Goal: Task Accomplishment & Management: Check status

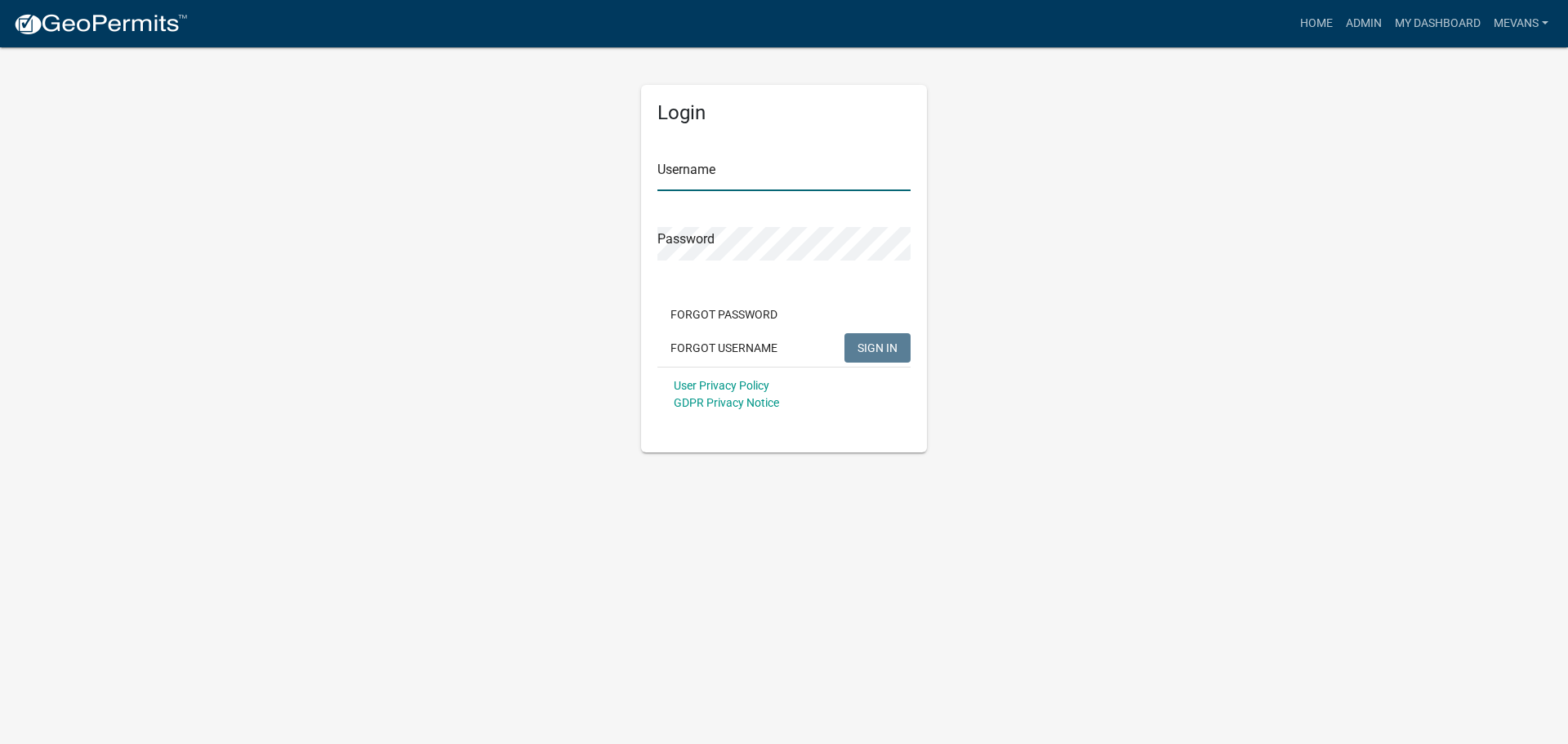
type input "Mevans"
click at [869, 344] on span "SIGN IN" at bounding box center [878, 347] width 40 height 13
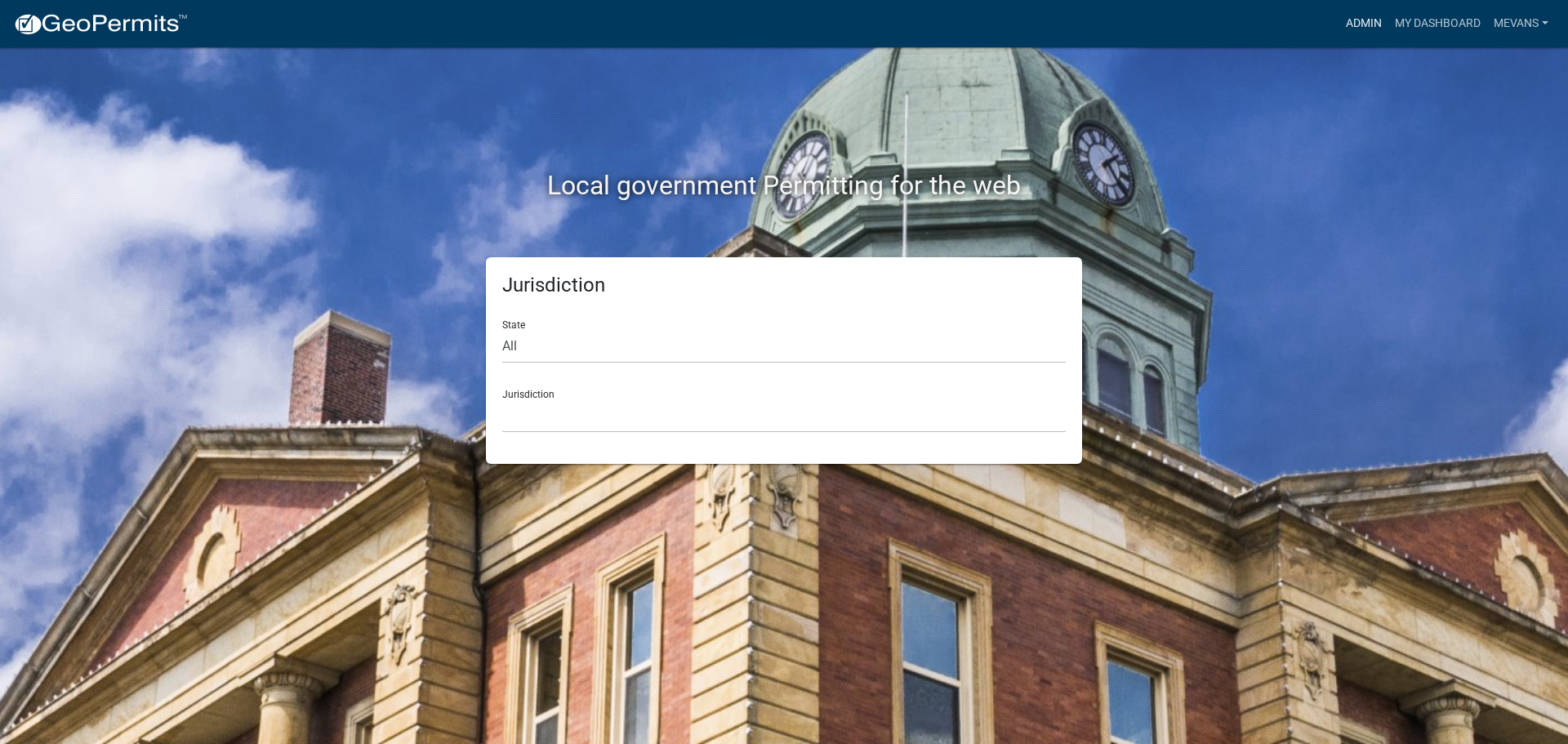
click at [1346, 15] on link "Admin" at bounding box center [1364, 24] width 49 height 31
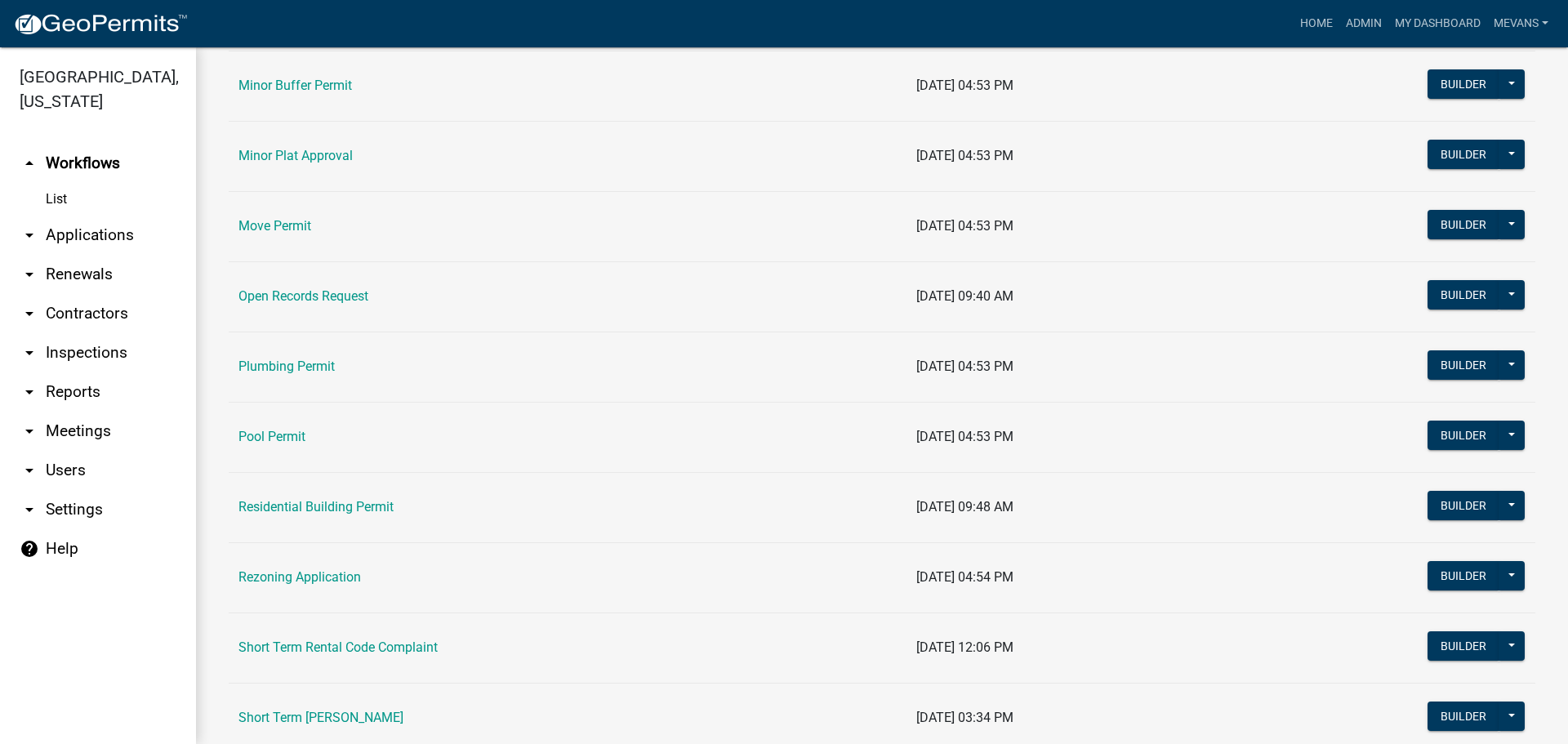
scroll to position [1714, 0]
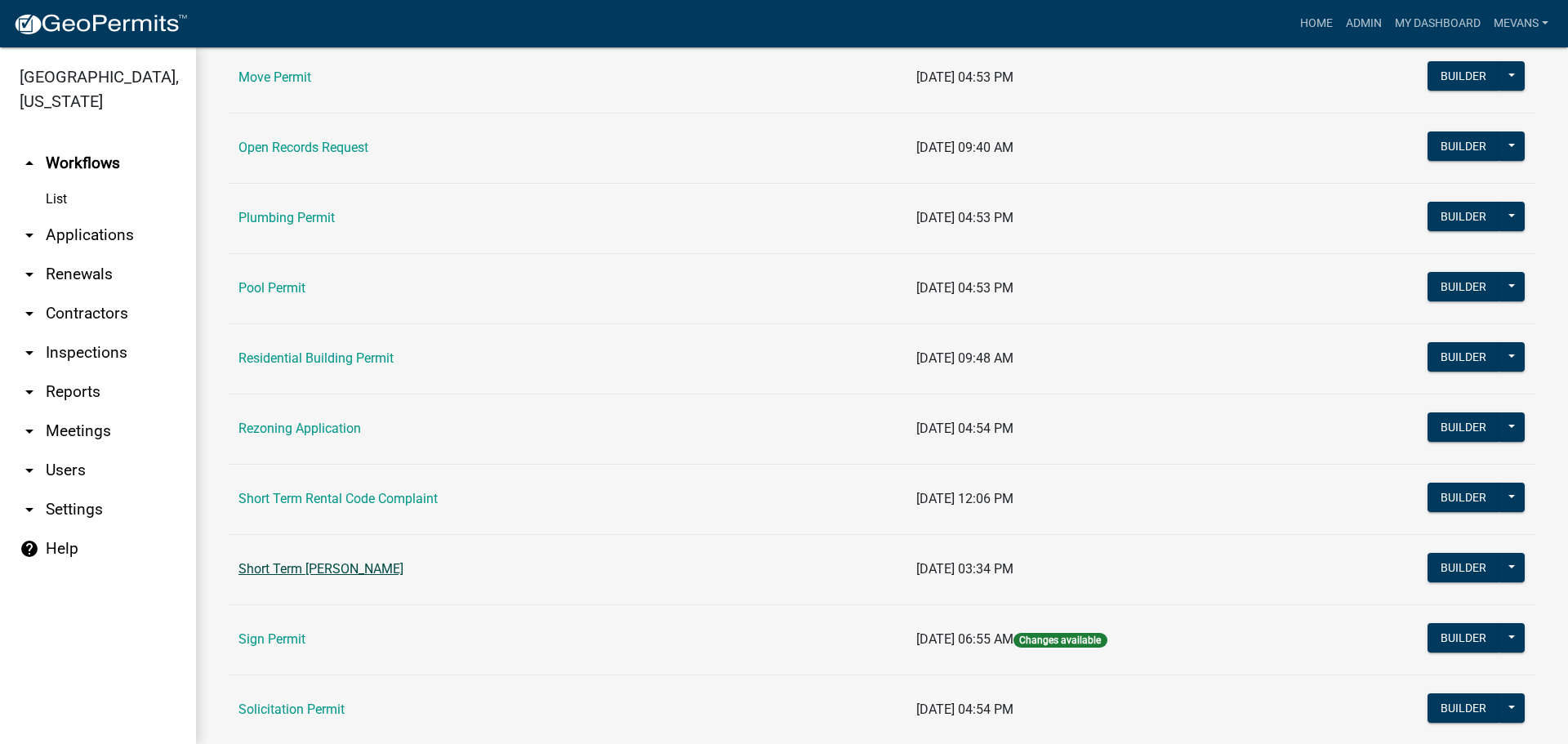
click at [345, 571] on link "Short Term [PERSON_NAME]" at bounding box center [320, 569] width 165 height 15
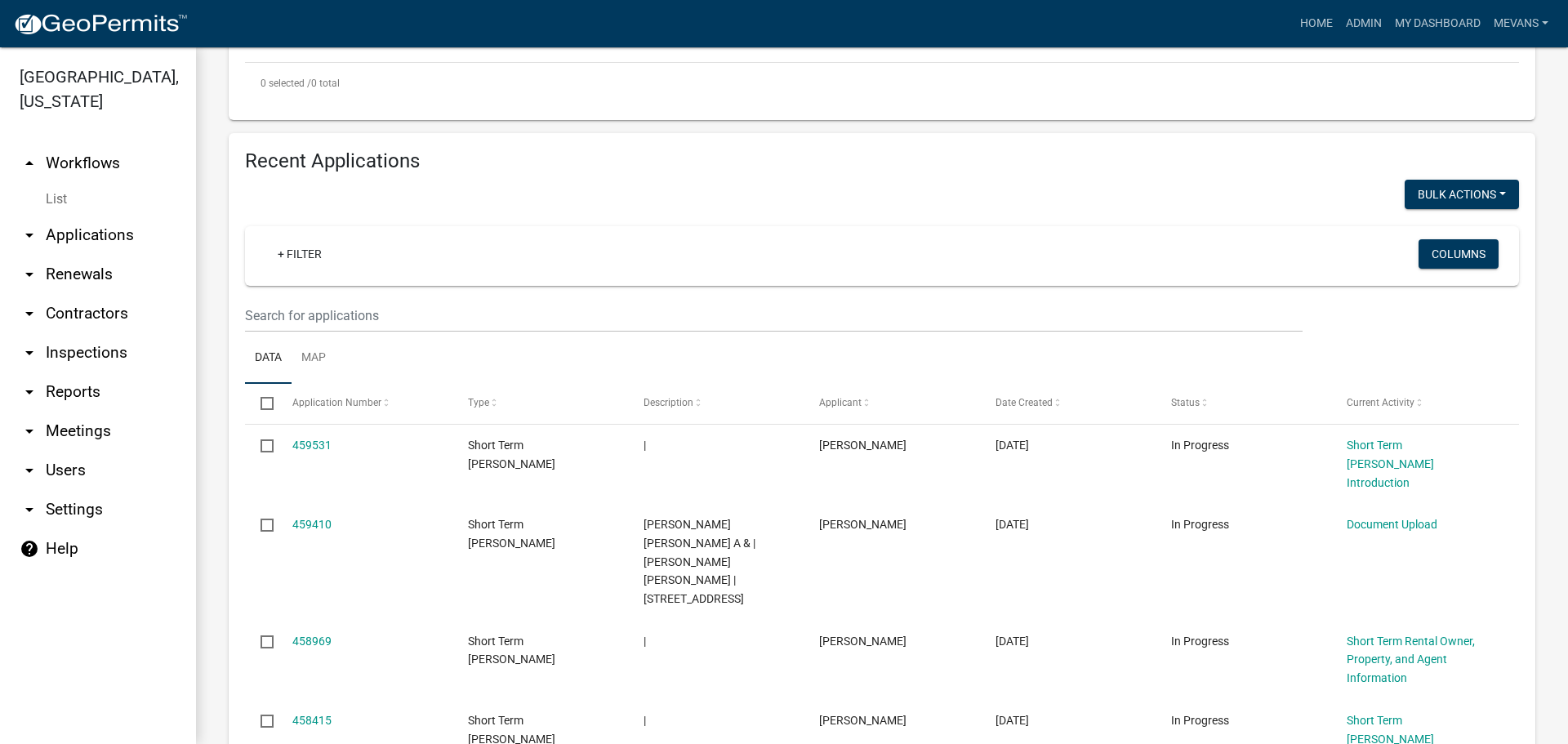
scroll to position [163, 0]
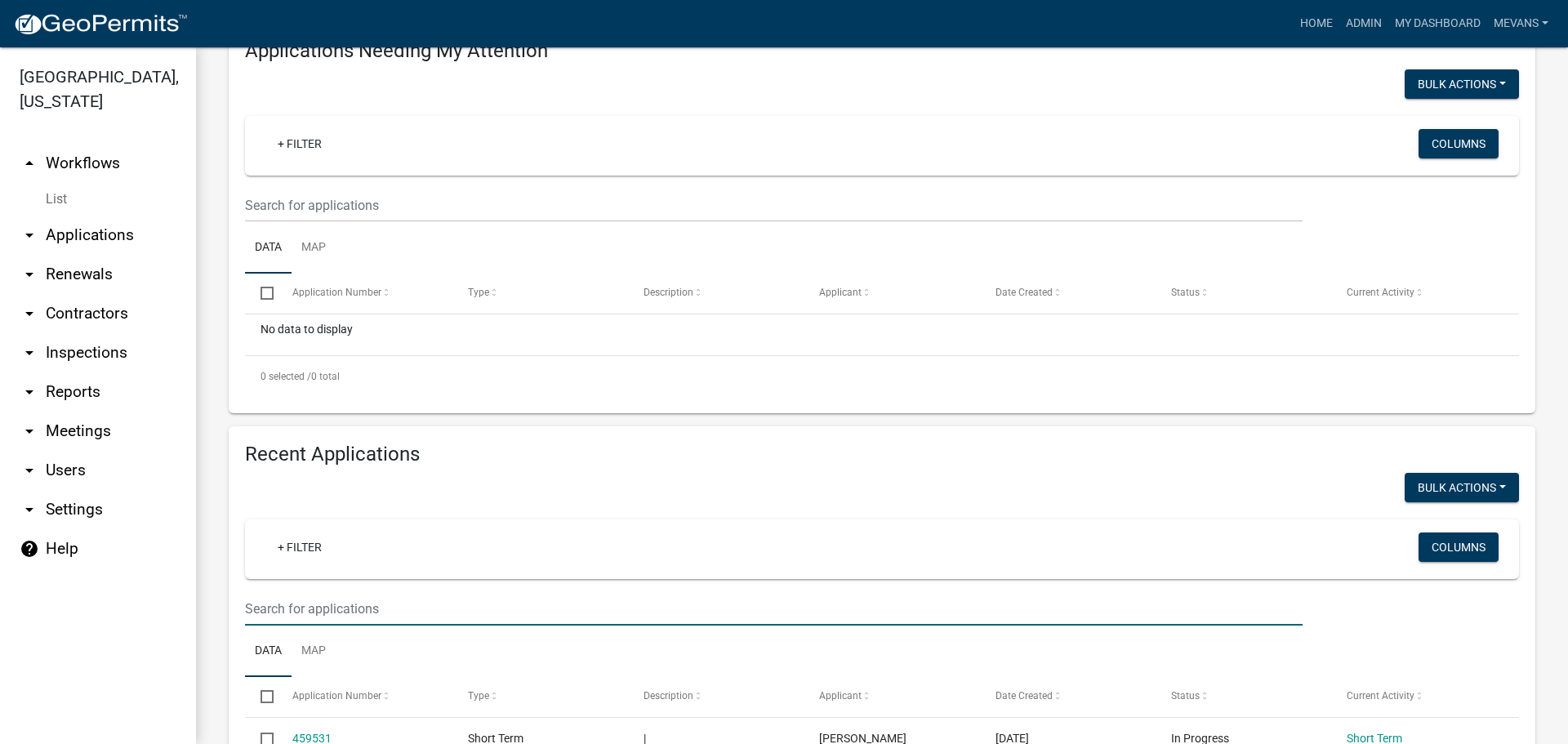
click at [324, 222] on input "text" at bounding box center [774, 205] width 1058 height 33
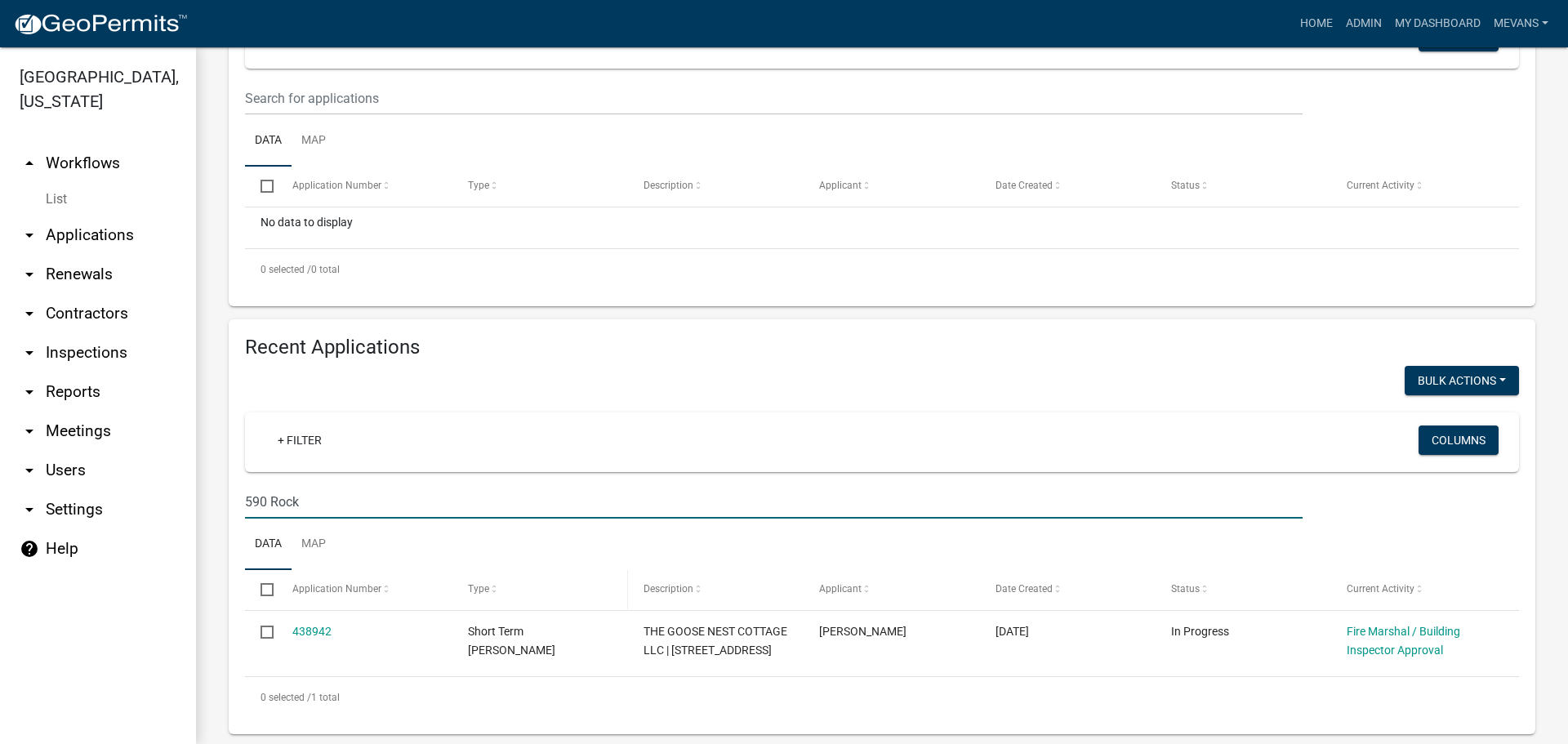
scroll to position [408, 0]
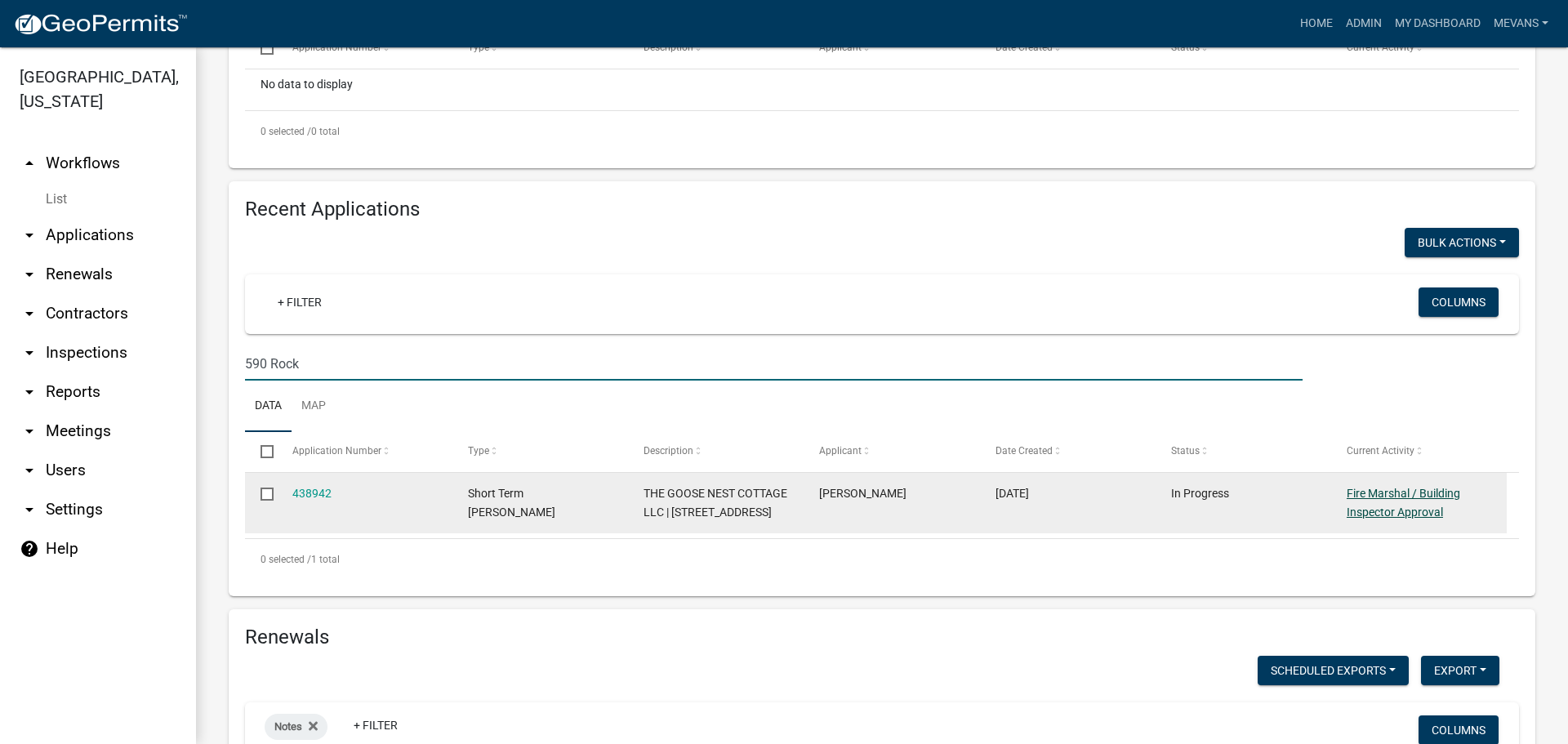
type input "590 Rock"
click at [1382, 496] on link "Fire Marshal / Building Inspector Approval" at bounding box center [1403, 502] width 114 height 32
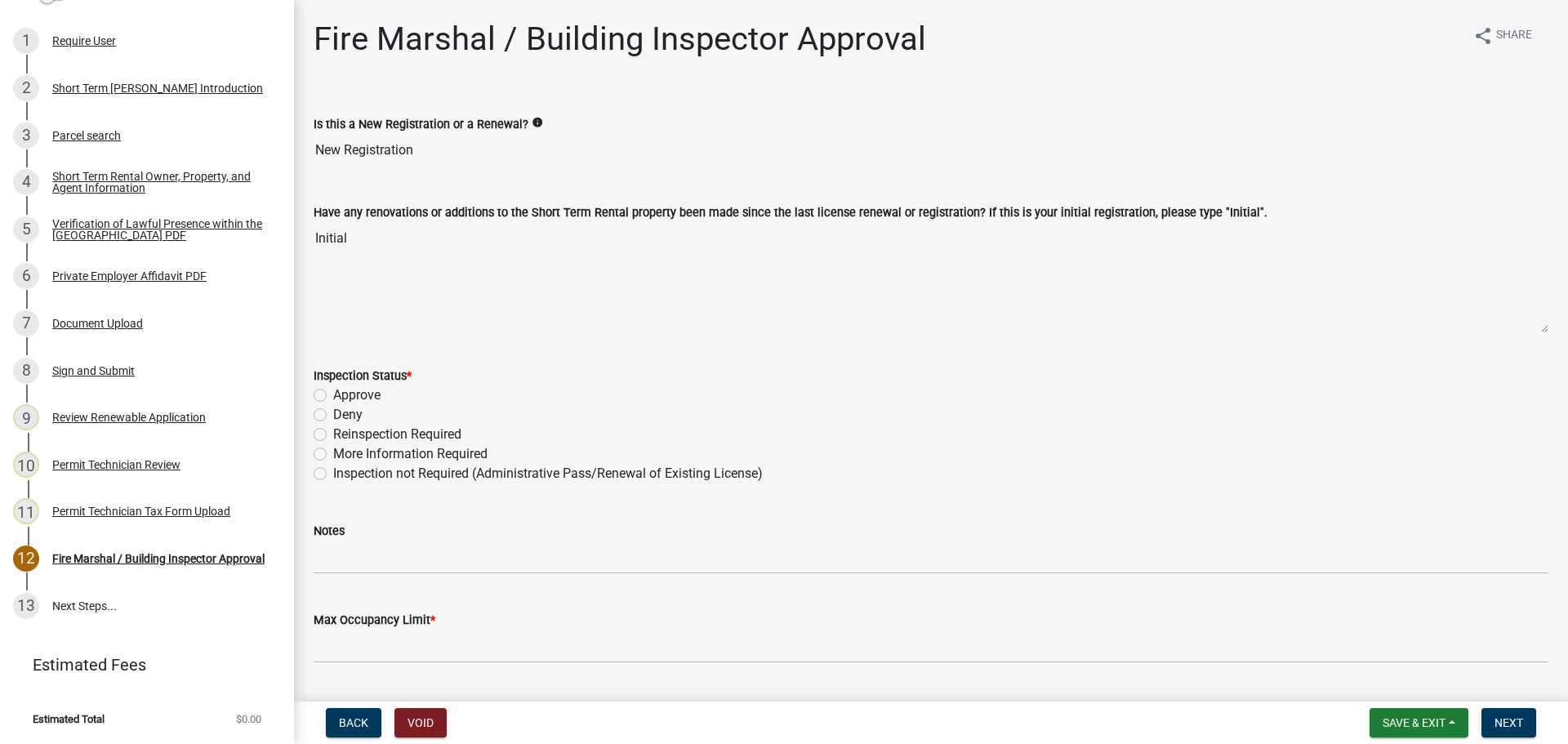
scroll to position [374, 0]
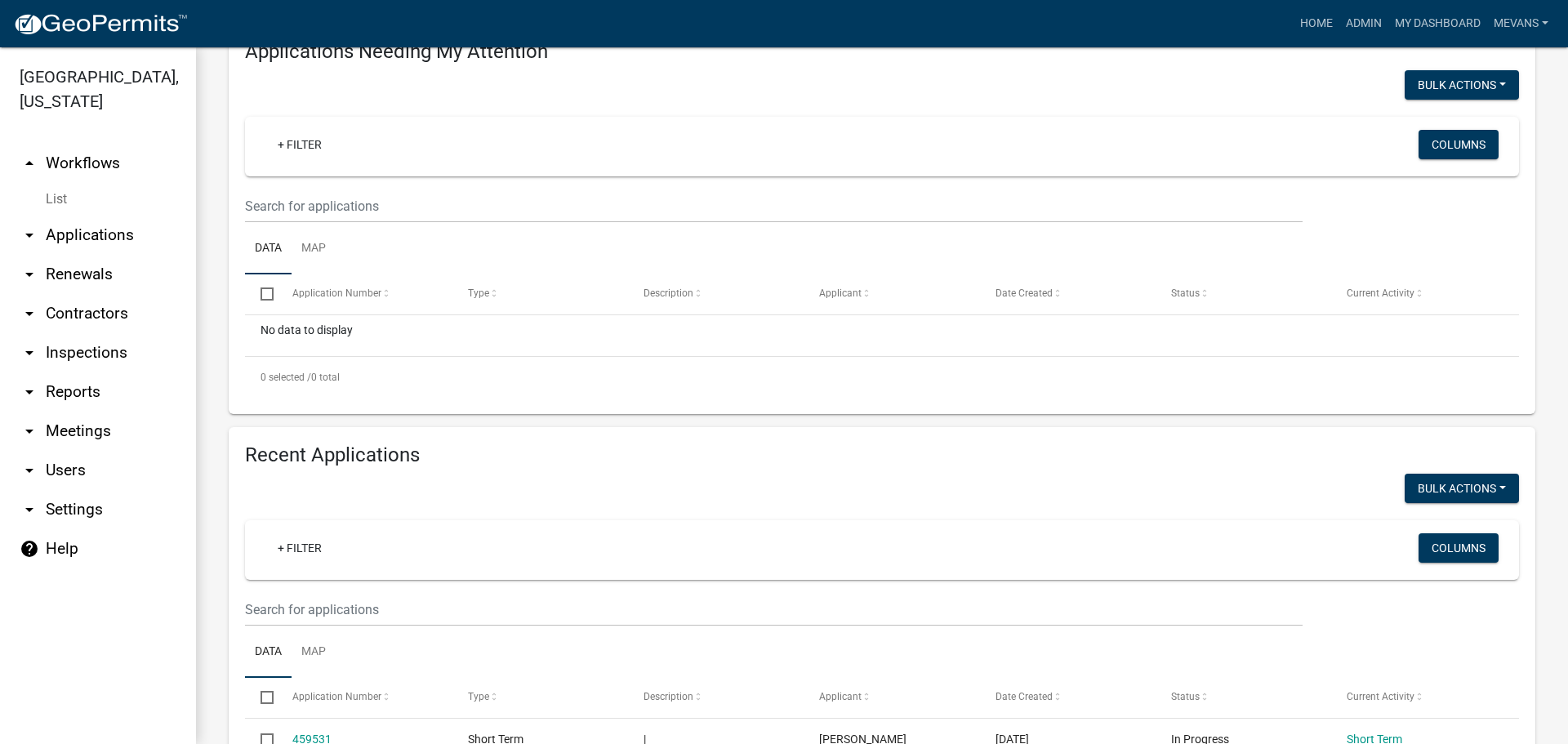
scroll to position [163, 0]
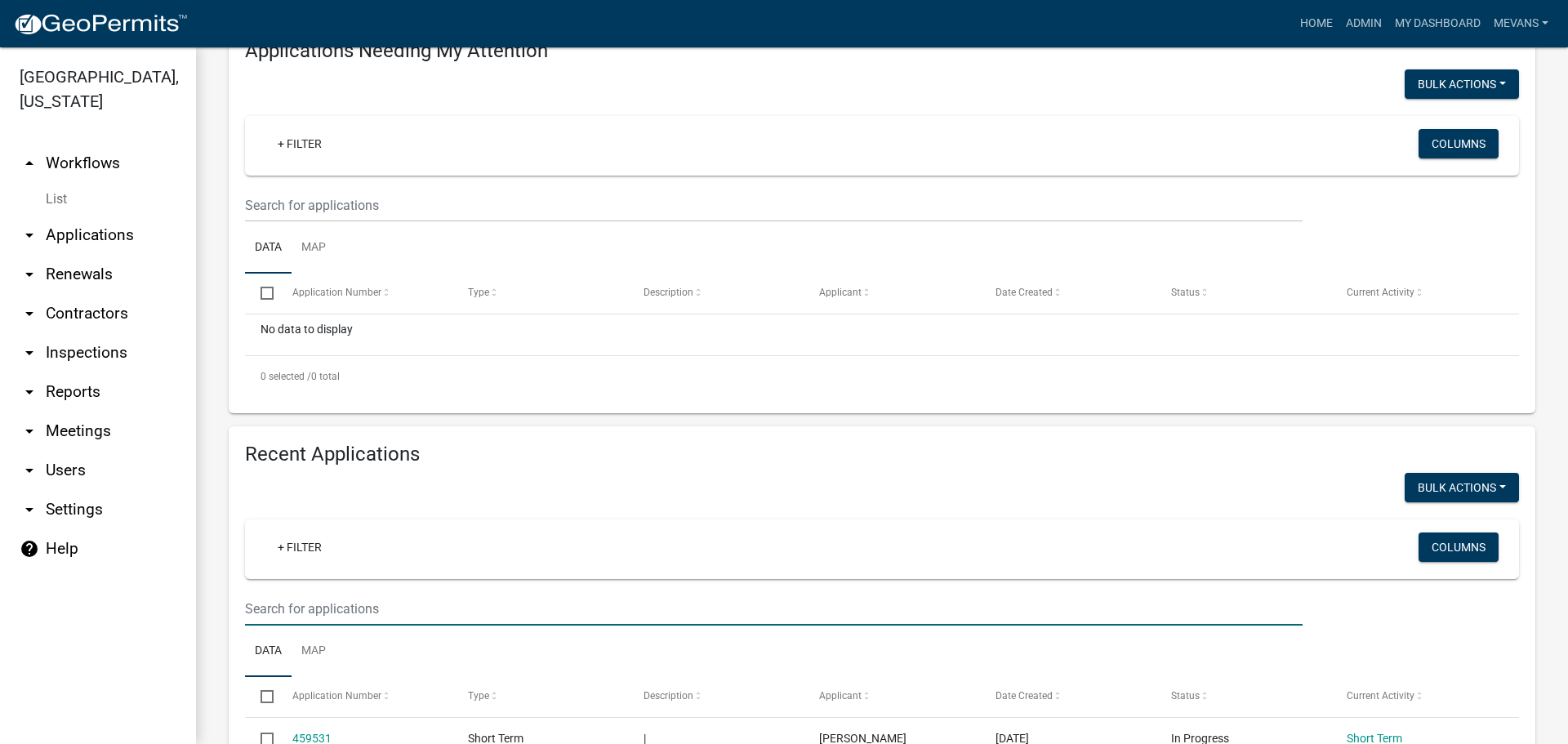
click at [323, 222] on input "text" at bounding box center [774, 205] width 1058 height 33
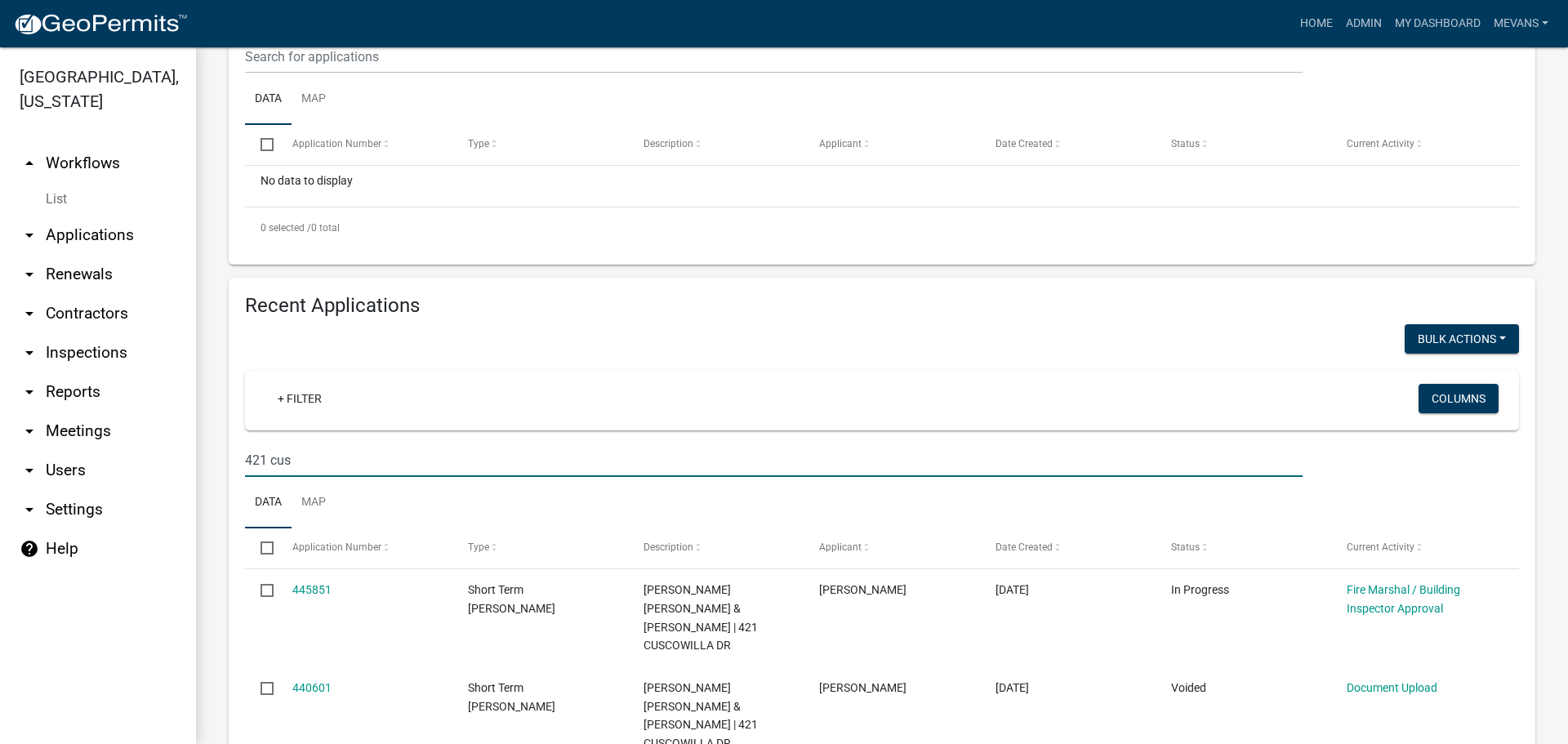
scroll to position [326, 0]
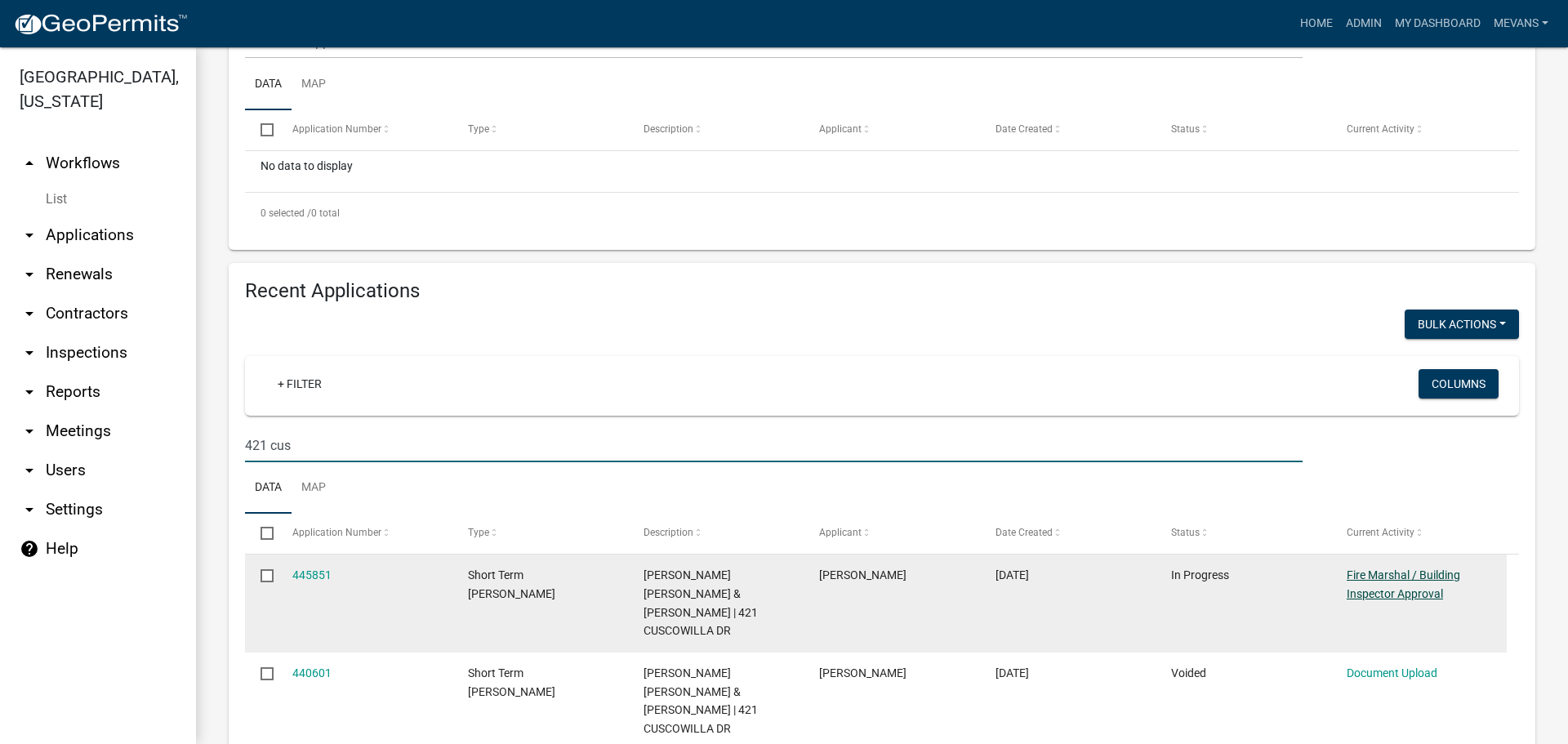
type input "421 cus"
click at [1389, 572] on link "Fire Marshal / Building Inspector Approval" at bounding box center [1403, 583] width 114 height 32
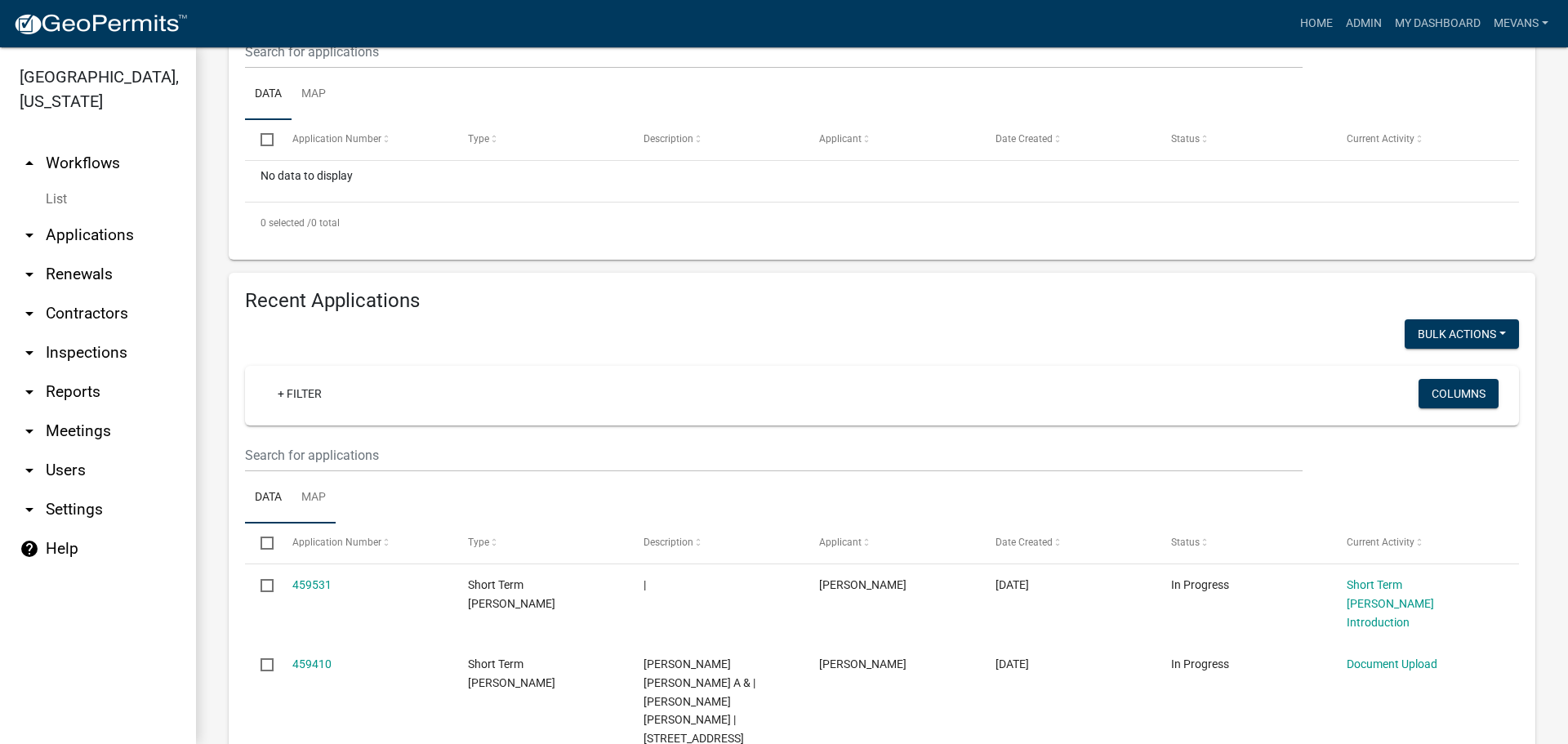
scroll to position [326, 0]
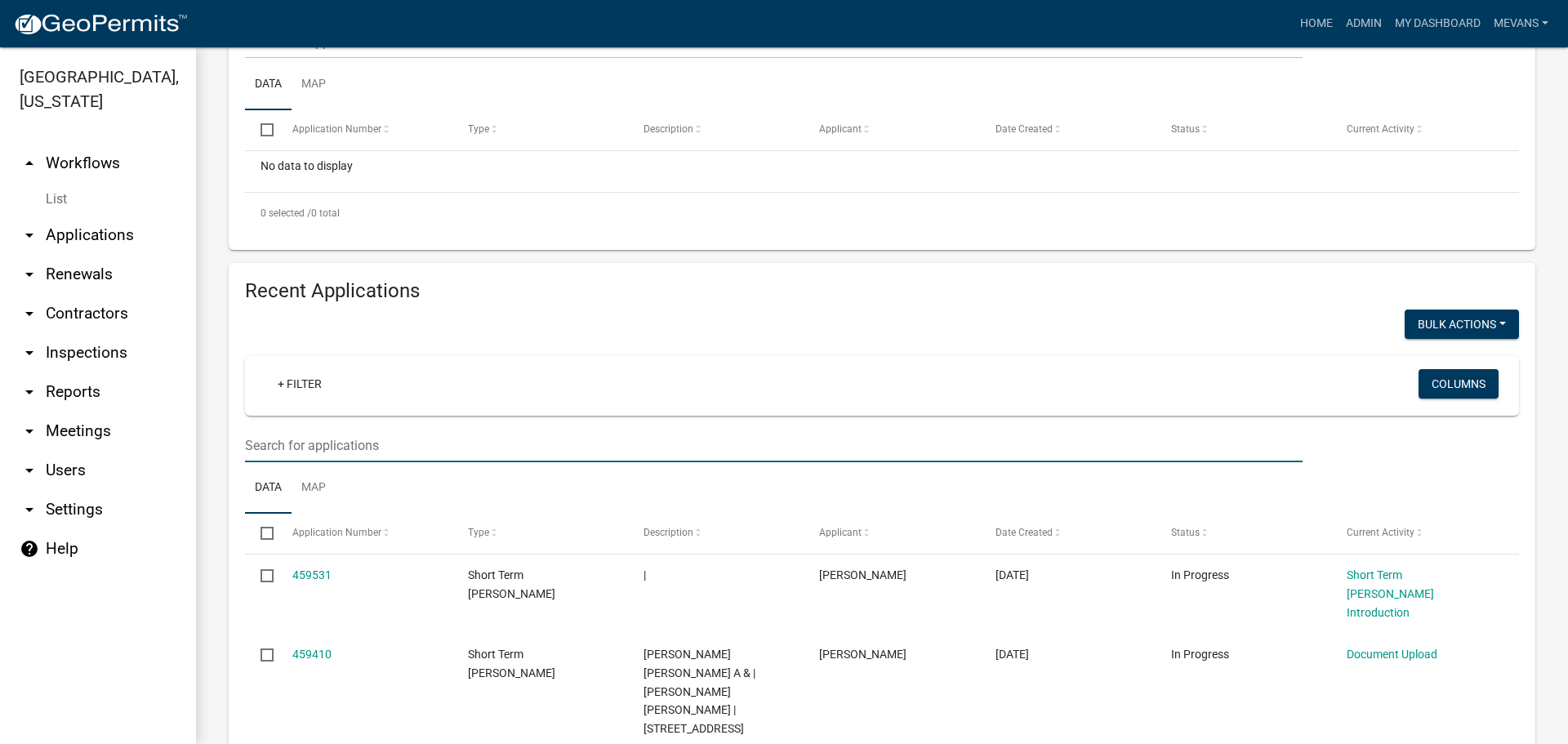
click at [316, 59] on input "text" at bounding box center [774, 42] width 1058 height 33
type input "9"
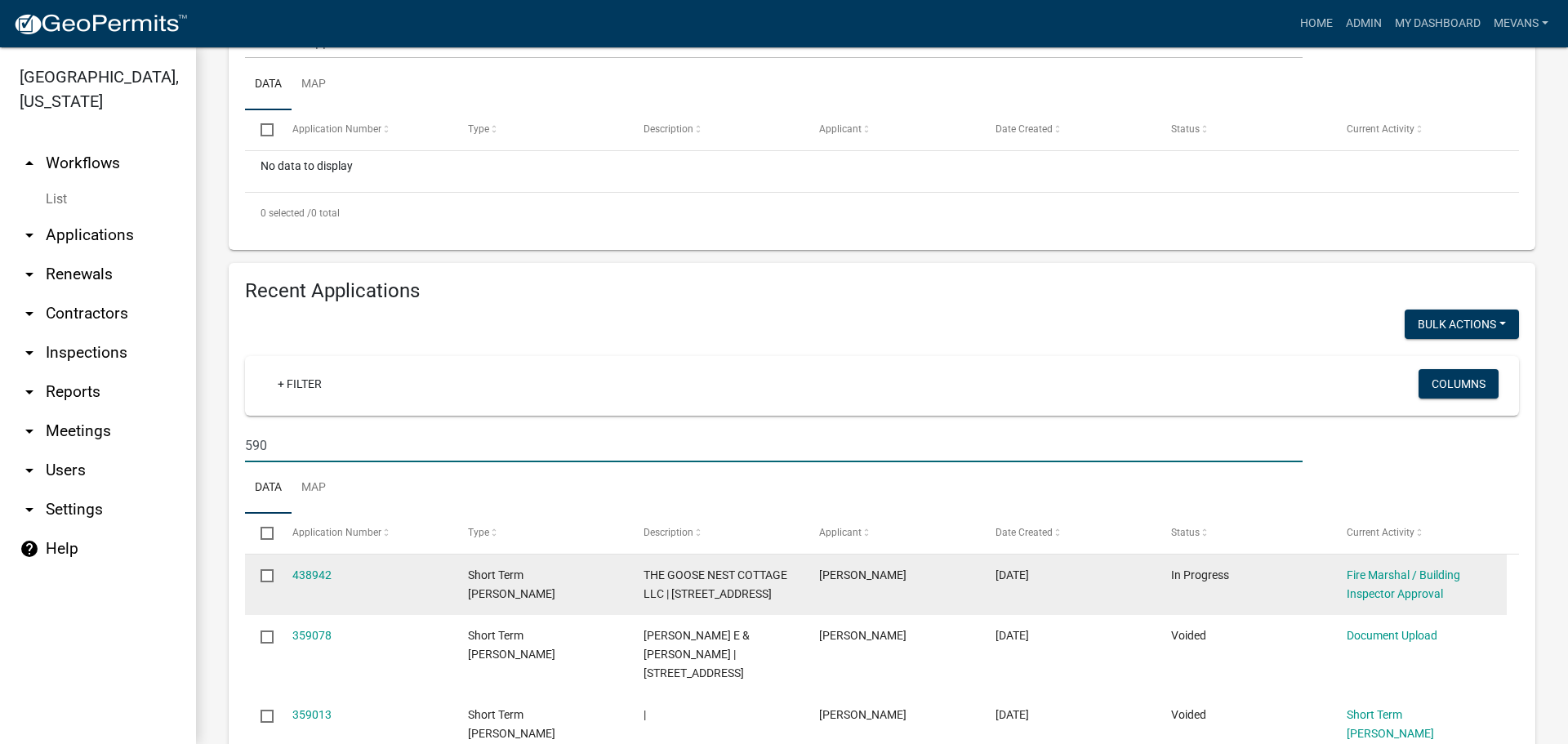
type input "590"
click at [1377, 583] on div "Fire Marshal / Building Inspector Approval" at bounding box center [1418, 584] width 144 height 38
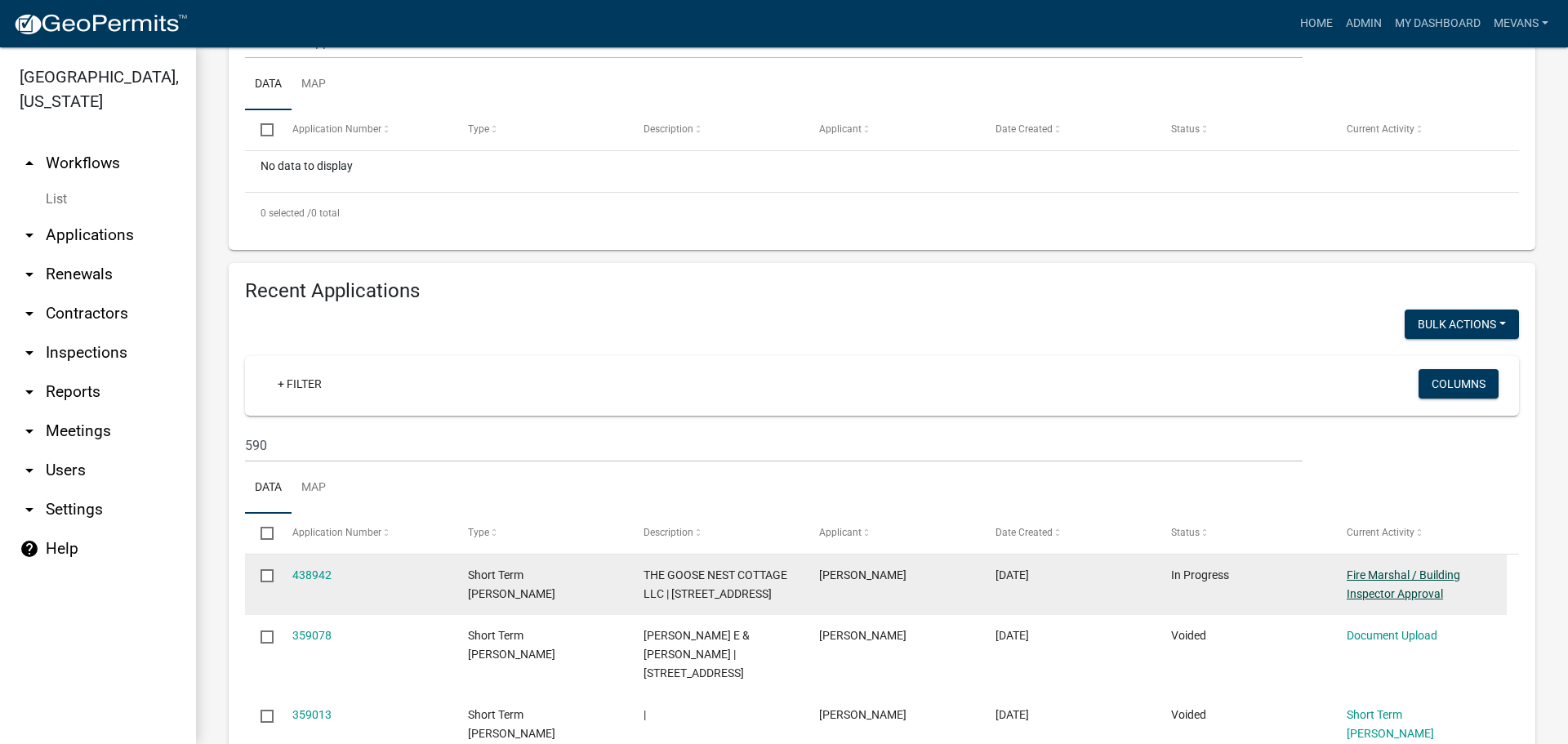
click at [1366, 570] on link "Fire Marshal / Building Inspector Approval" at bounding box center [1403, 583] width 114 height 32
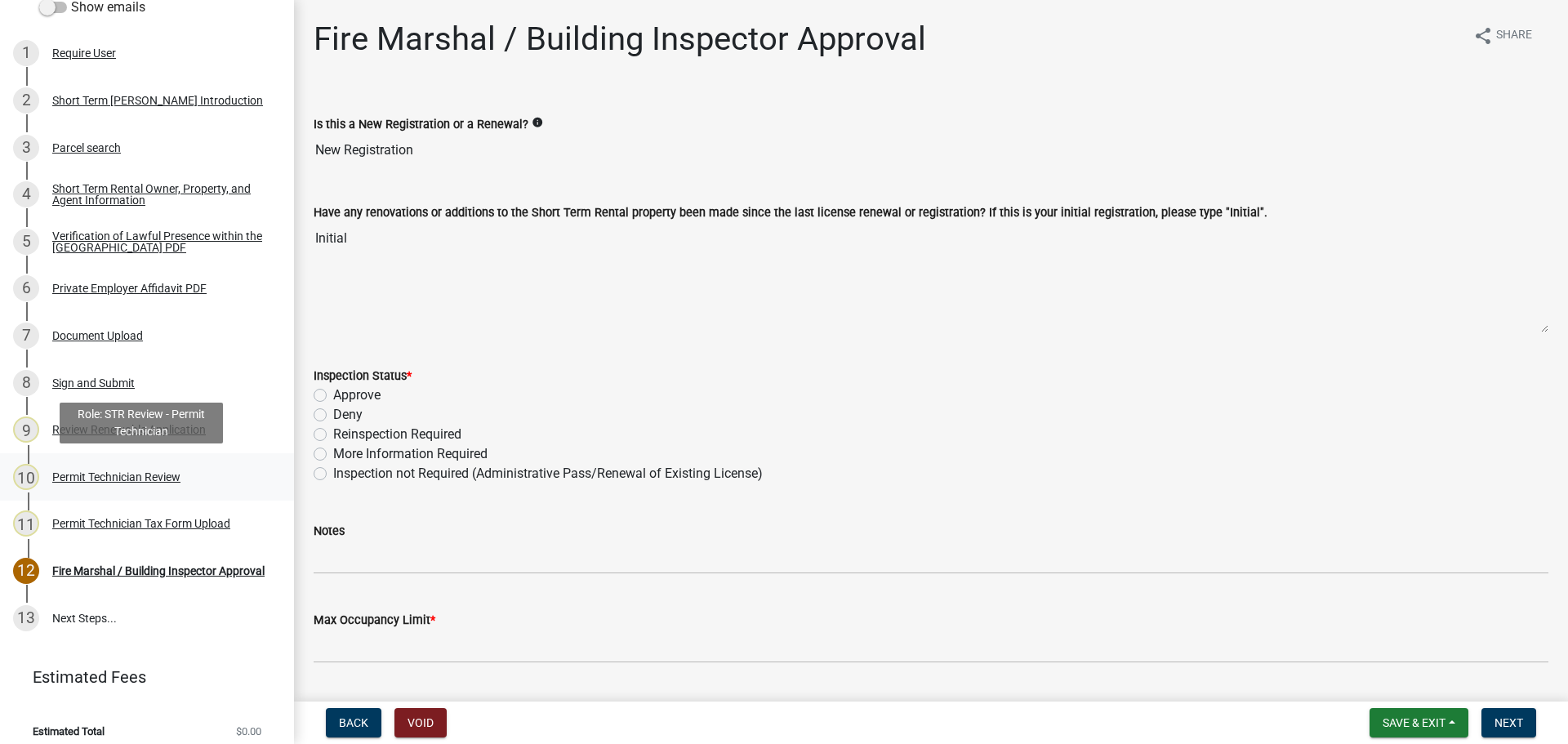
scroll to position [282, 0]
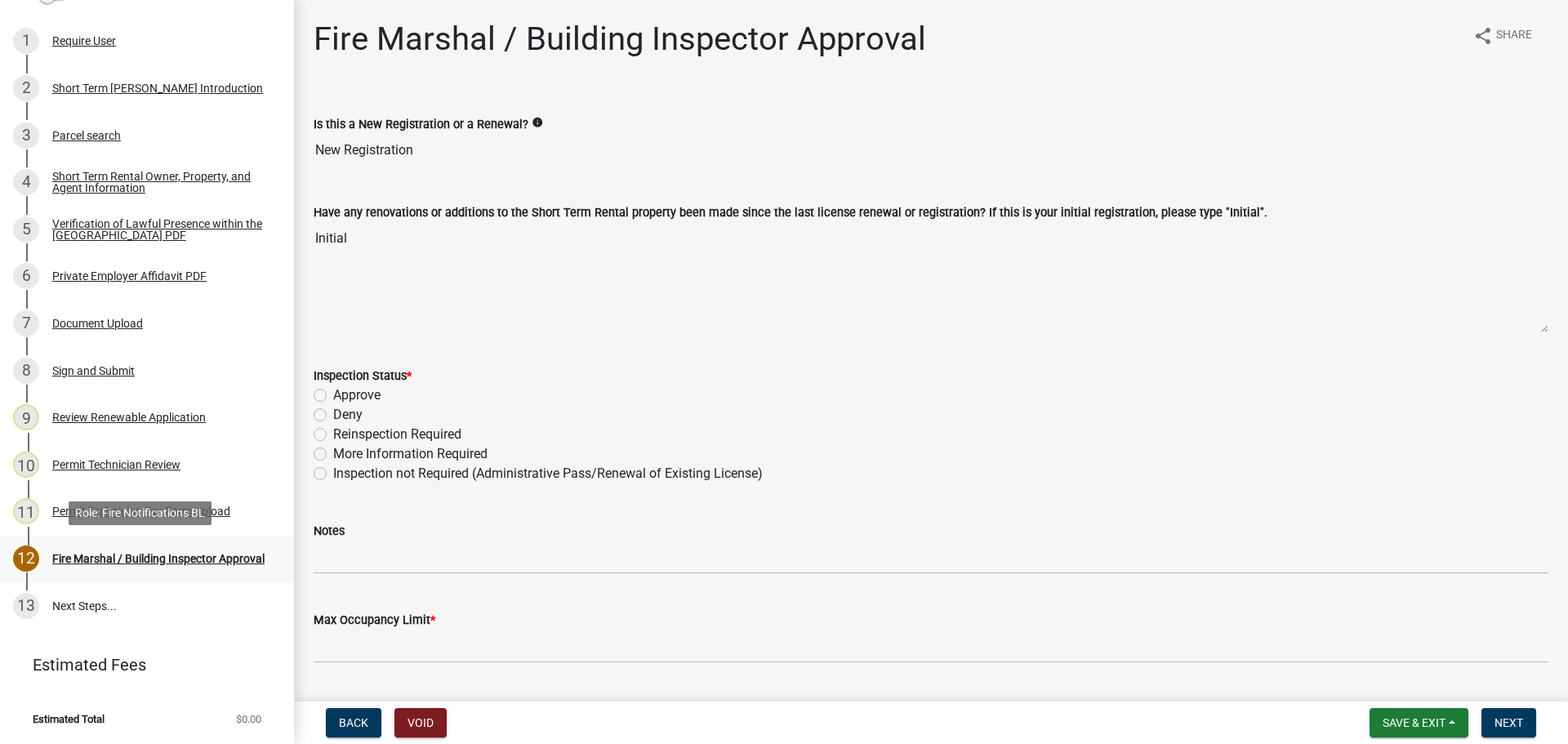
click at [101, 553] on div "Fire Marshal / Building Inspector Approval" at bounding box center [158, 558] width 213 height 11
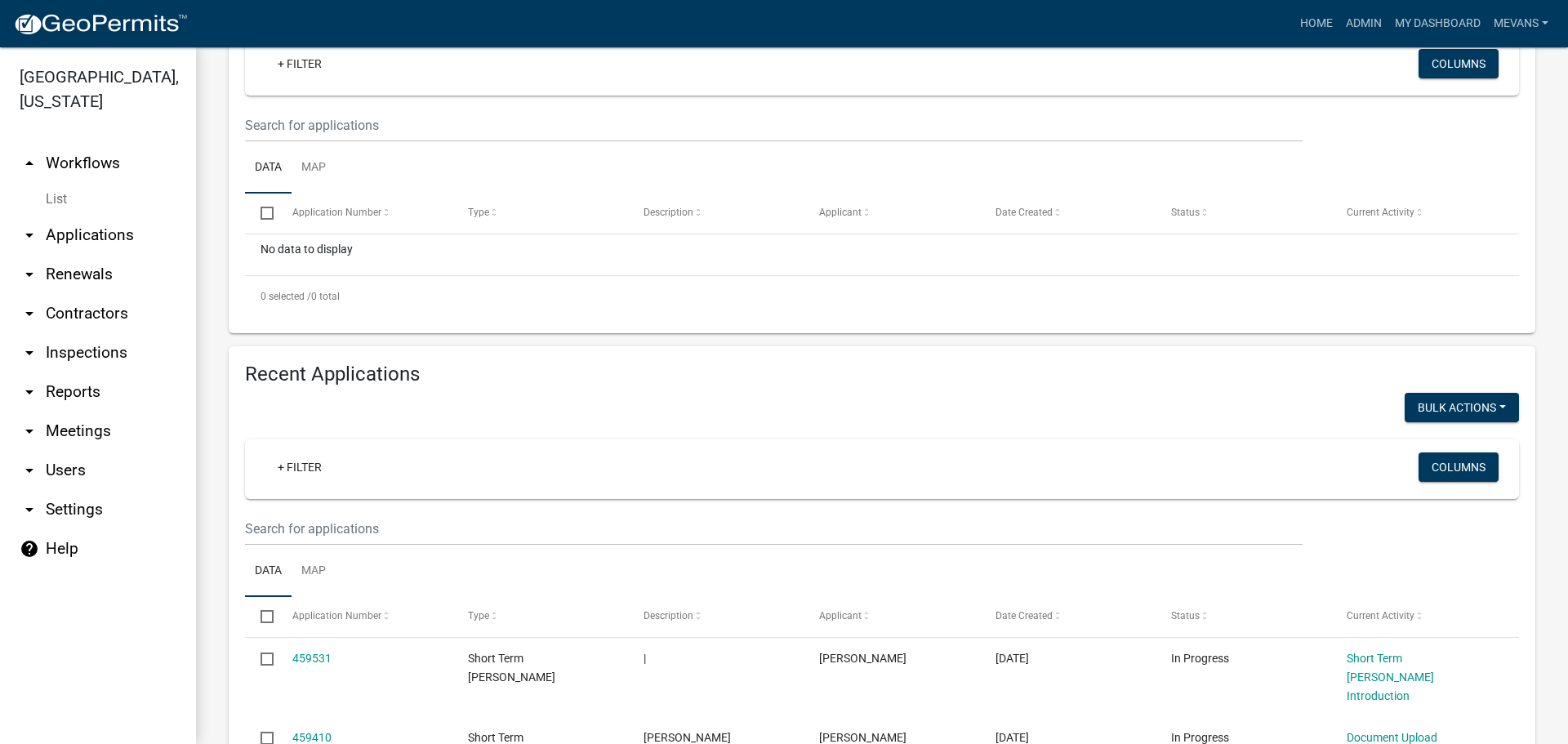
scroll to position [245, 0]
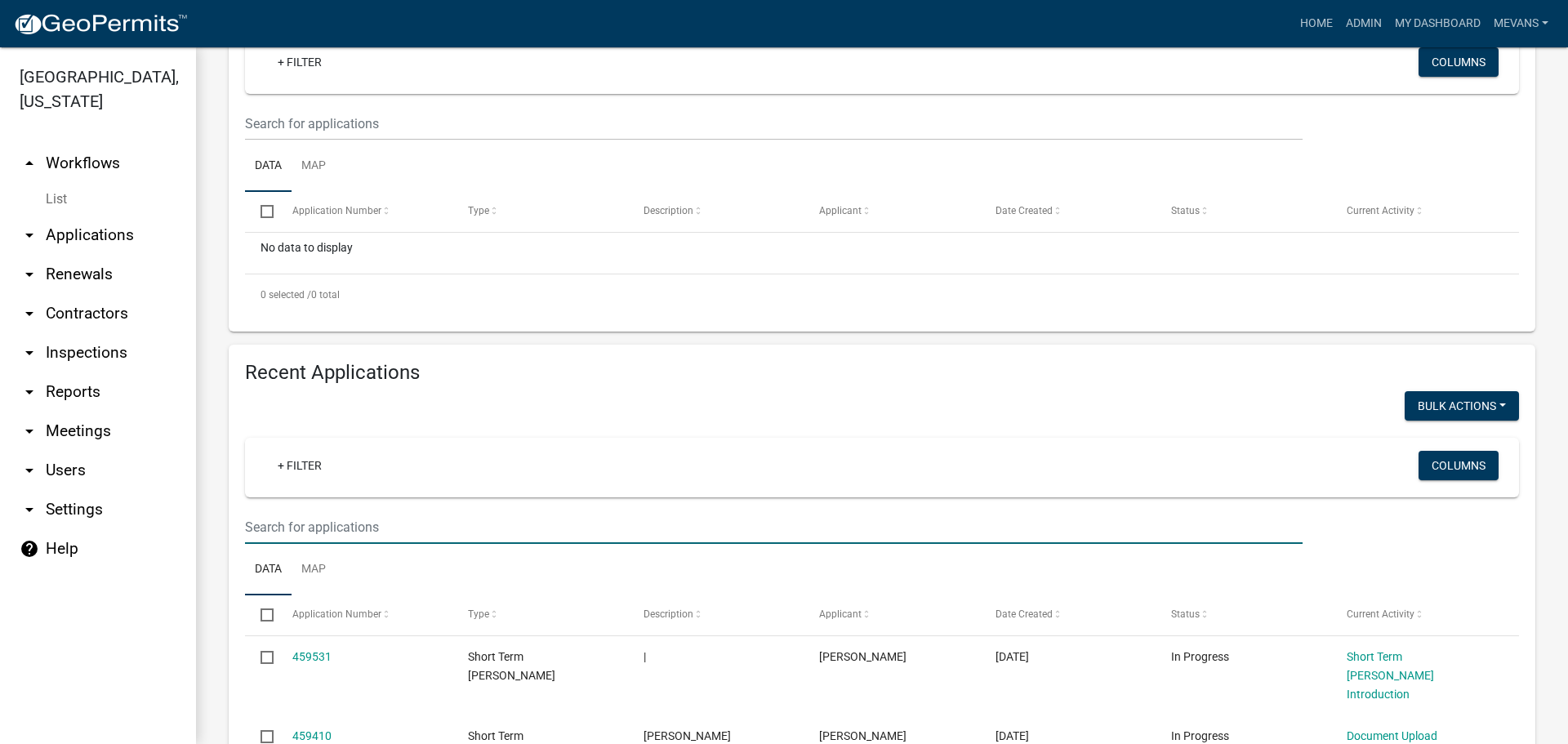
click at [346, 140] on input "text" at bounding box center [774, 123] width 1058 height 33
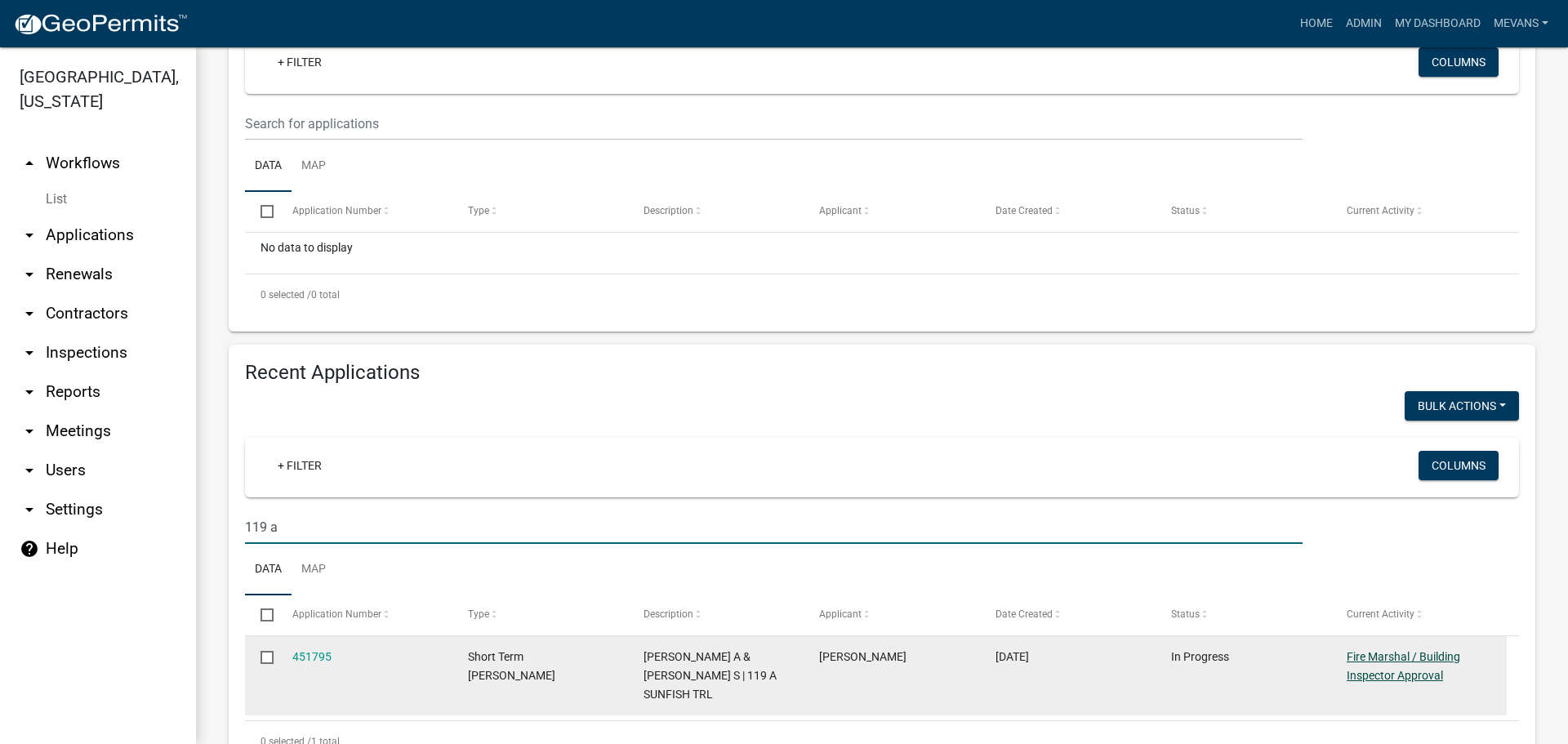
type input "119 a"
click at [1365, 658] on link "Fire Marshal / Building Inspector Approval" at bounding box center [1403, 665] width 114 height 32
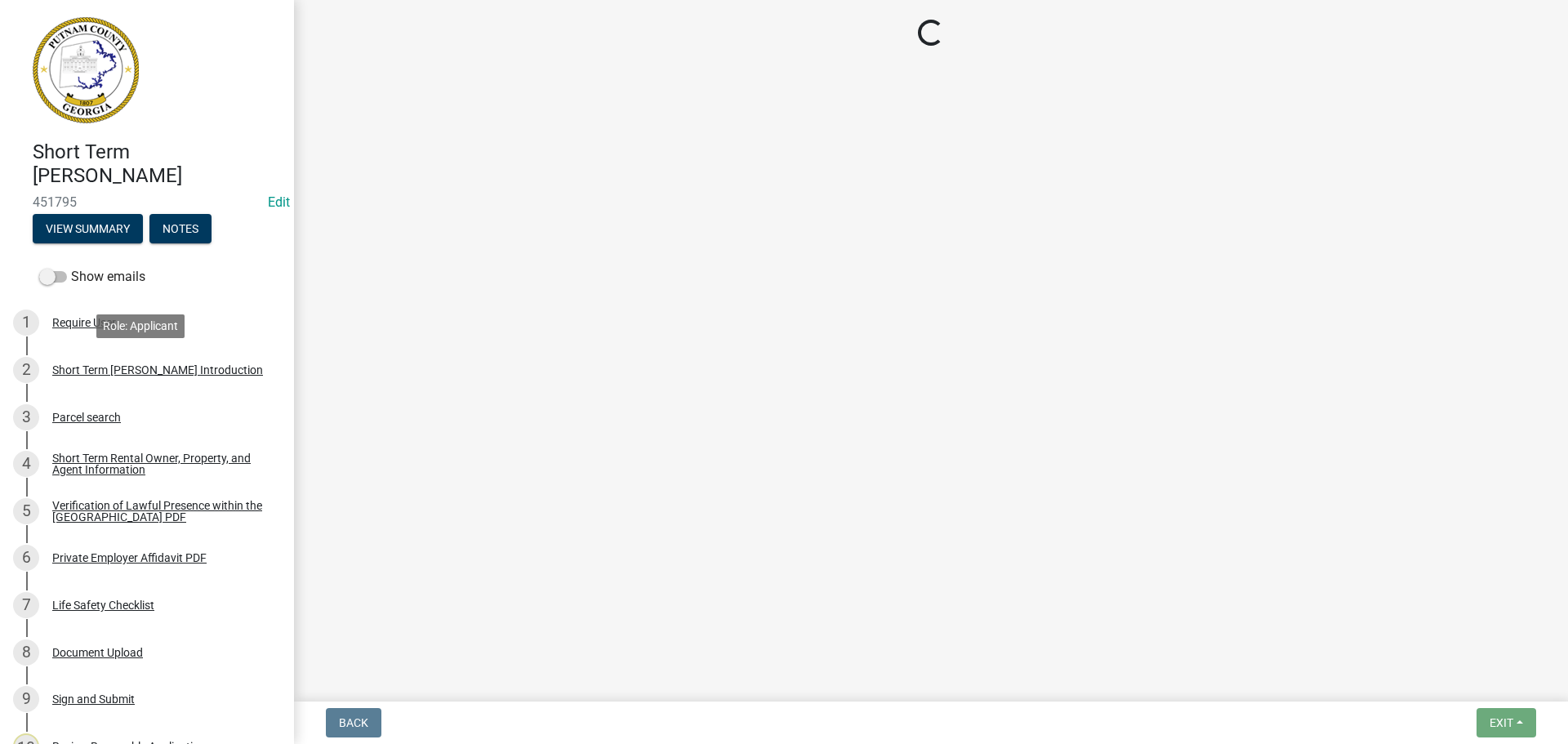
scroll to position [329, 0]
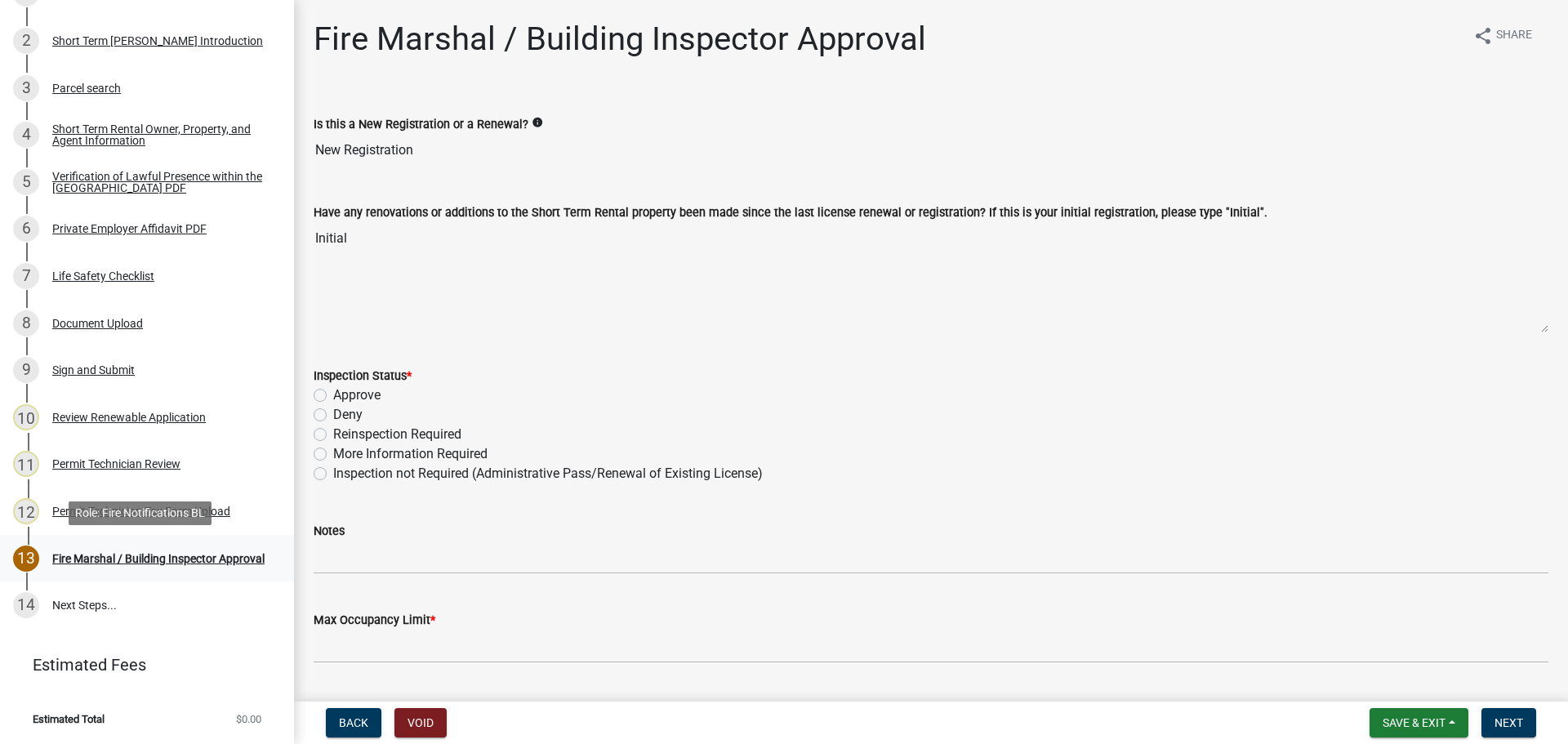
click at [141, 560] on div "Fire Marshal / Building Inspector Approval" at bounding box center [158, 558] width 213 height 11
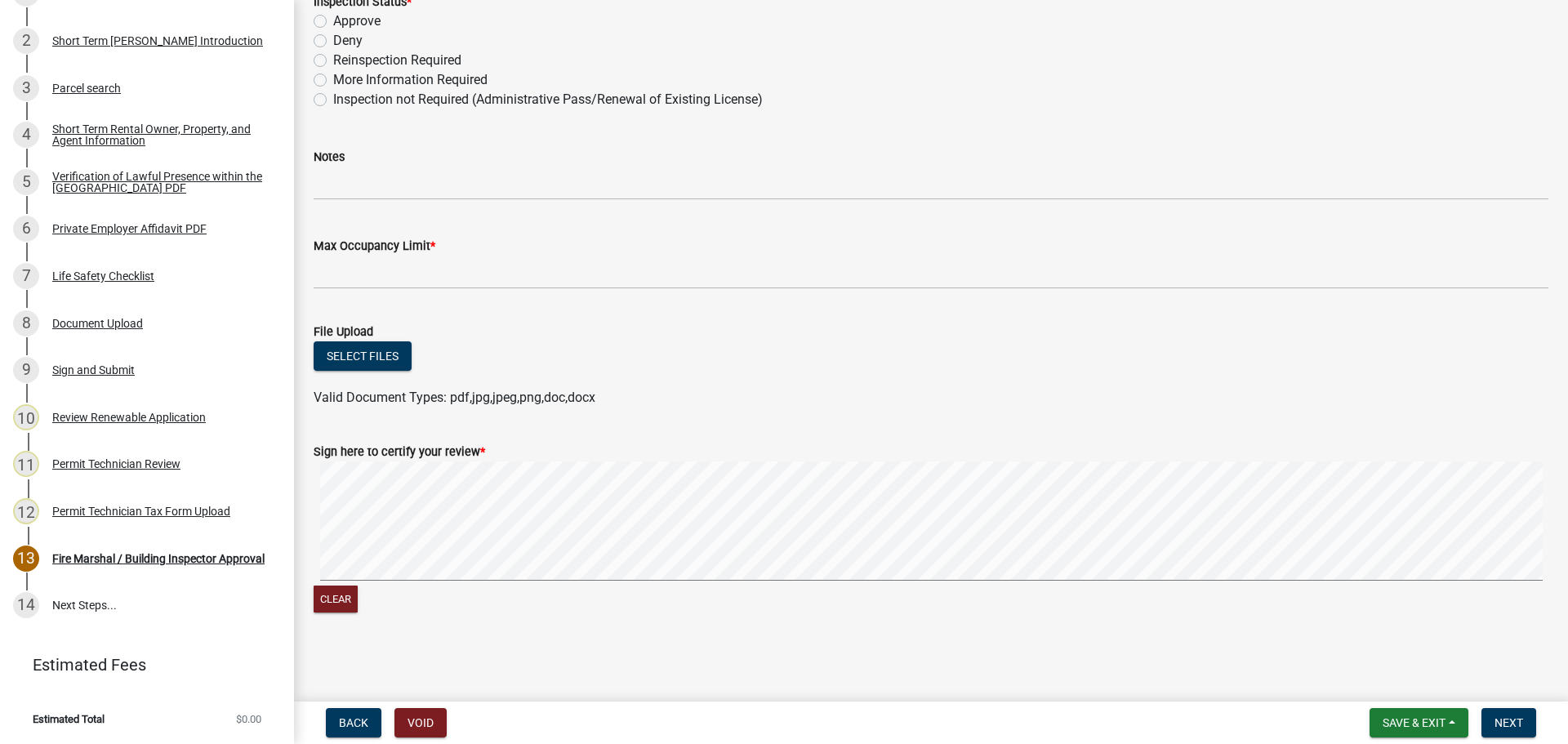
scroll to position [0, 0]
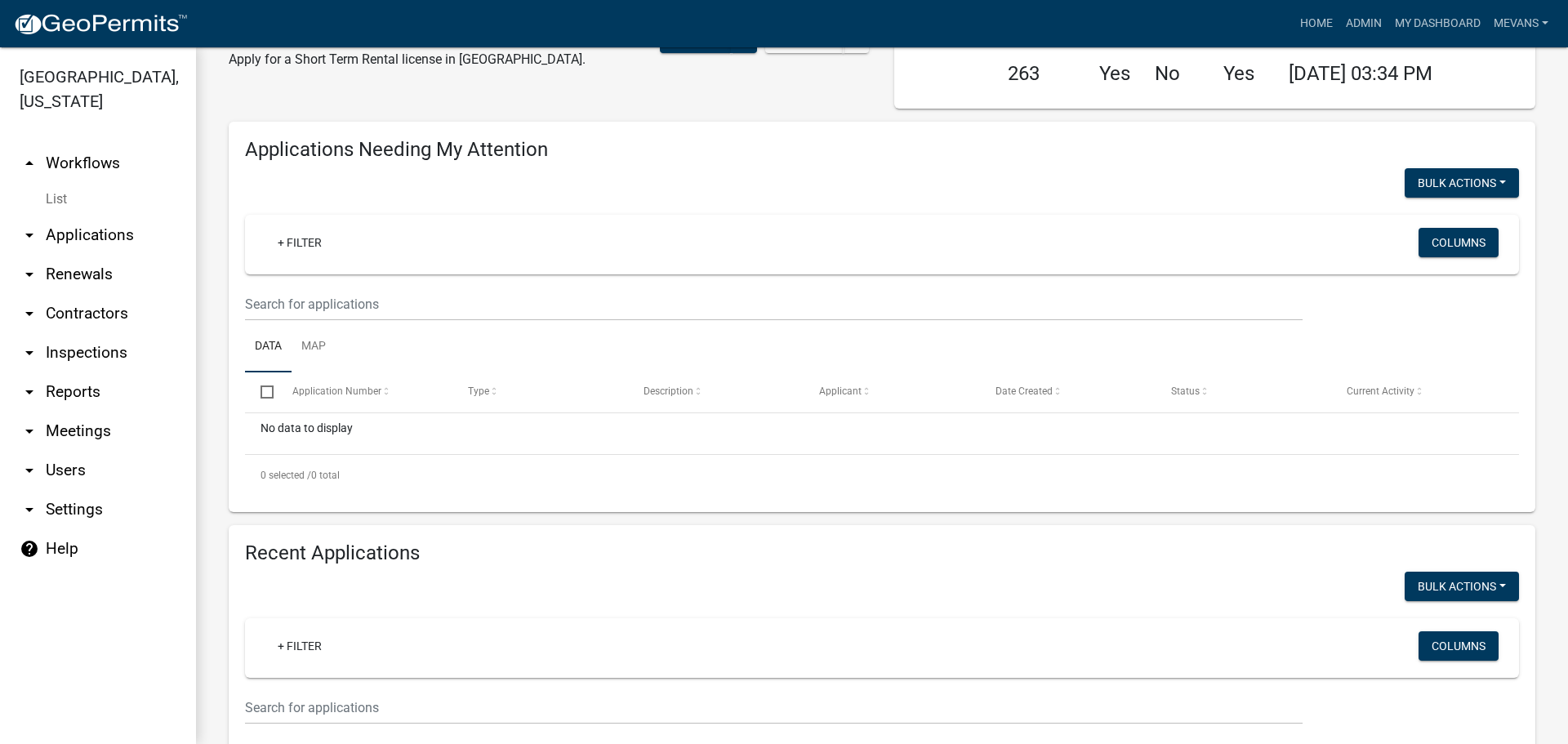
scroll to position [326, 0]
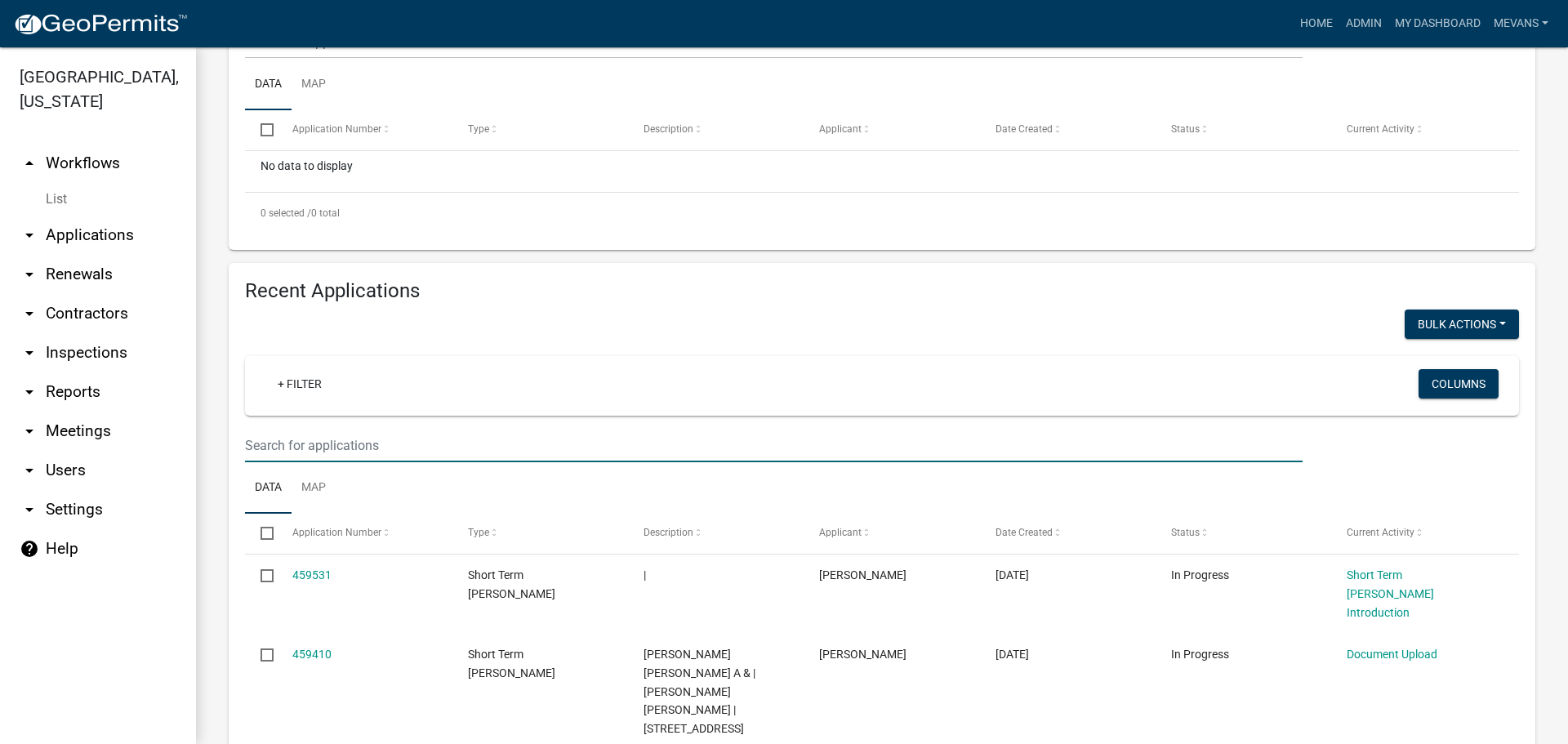
click at [282, 448] on input "text" at bounding box center [774, 445] width 1058 height 33
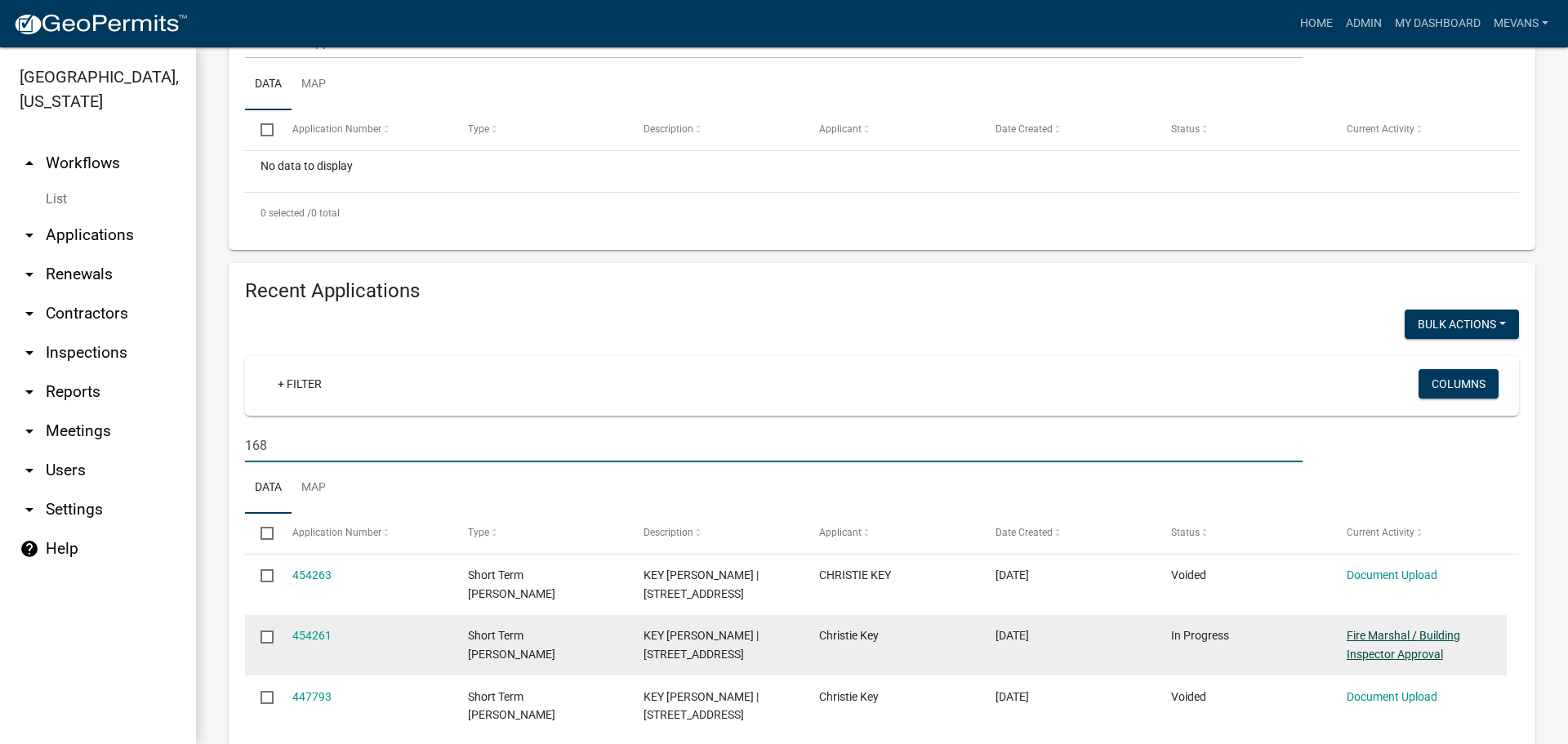
type input "168"
click at [1427, 641] on link "Fire Marshal / Building Inspector Approval" at bounding box center [1403, 644] width 114 height 32
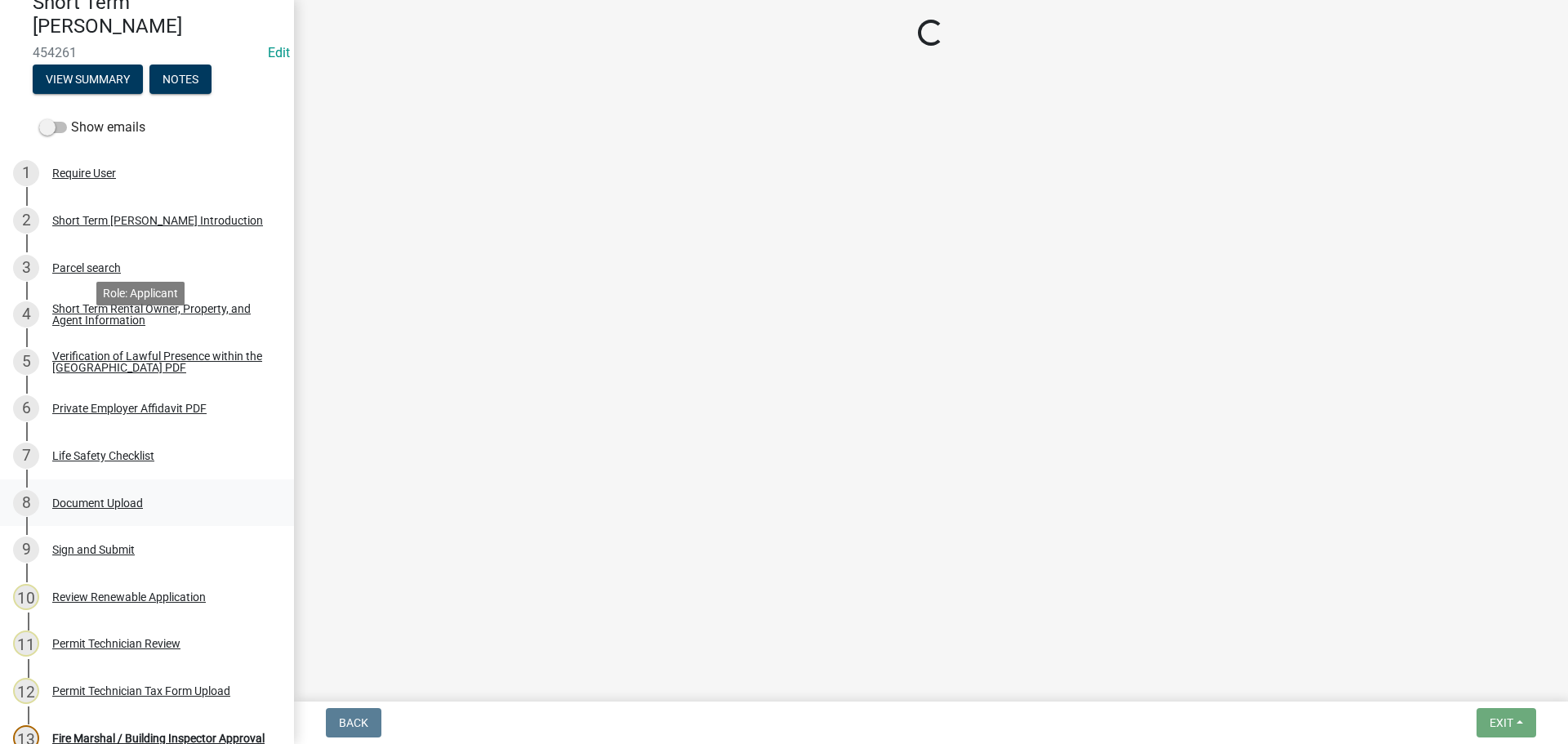
scroll to position [329, 0]
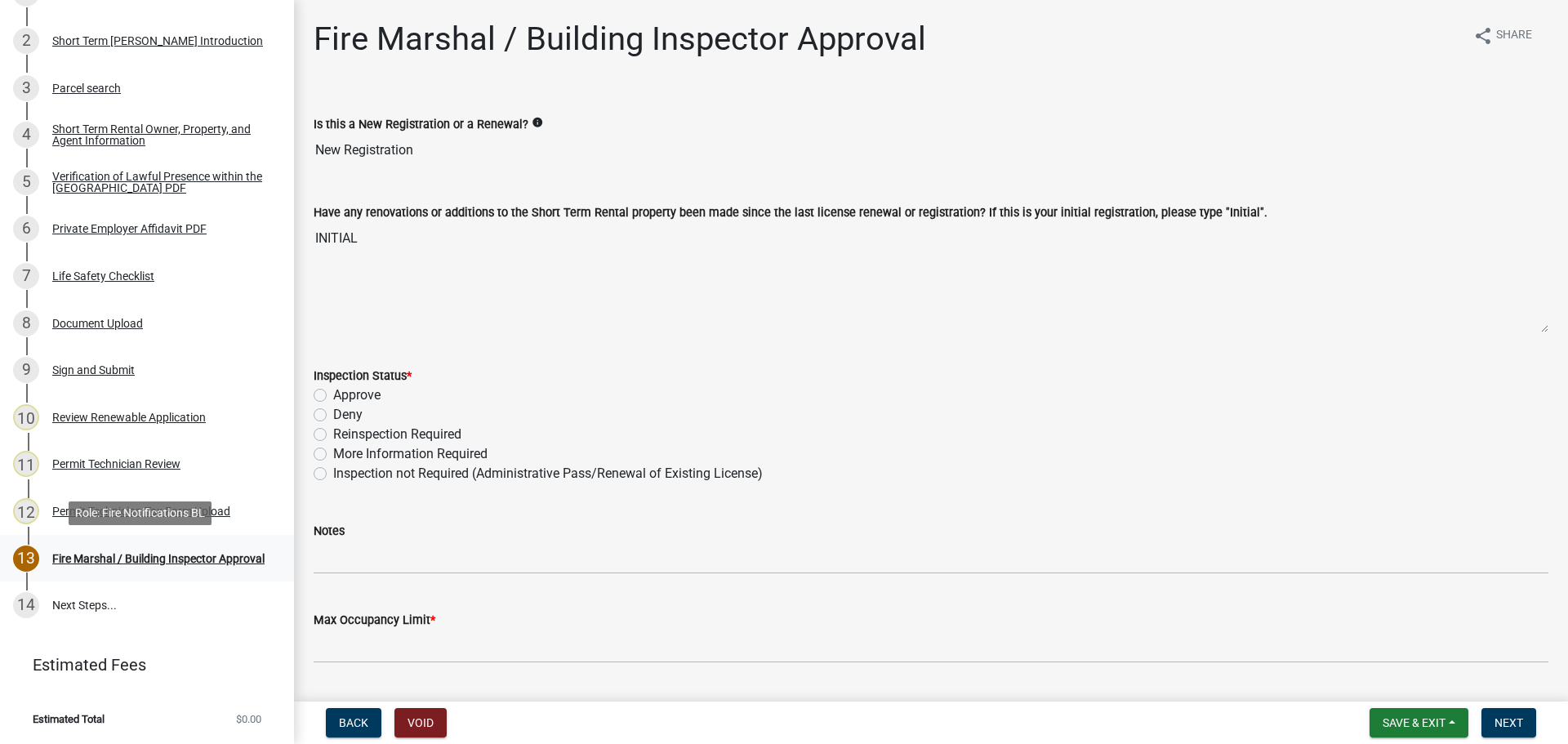
click at [134, 553] on div "Fire Marshal / Building Inspector Approval" at bounding box center [158, 558] width 213 height 11
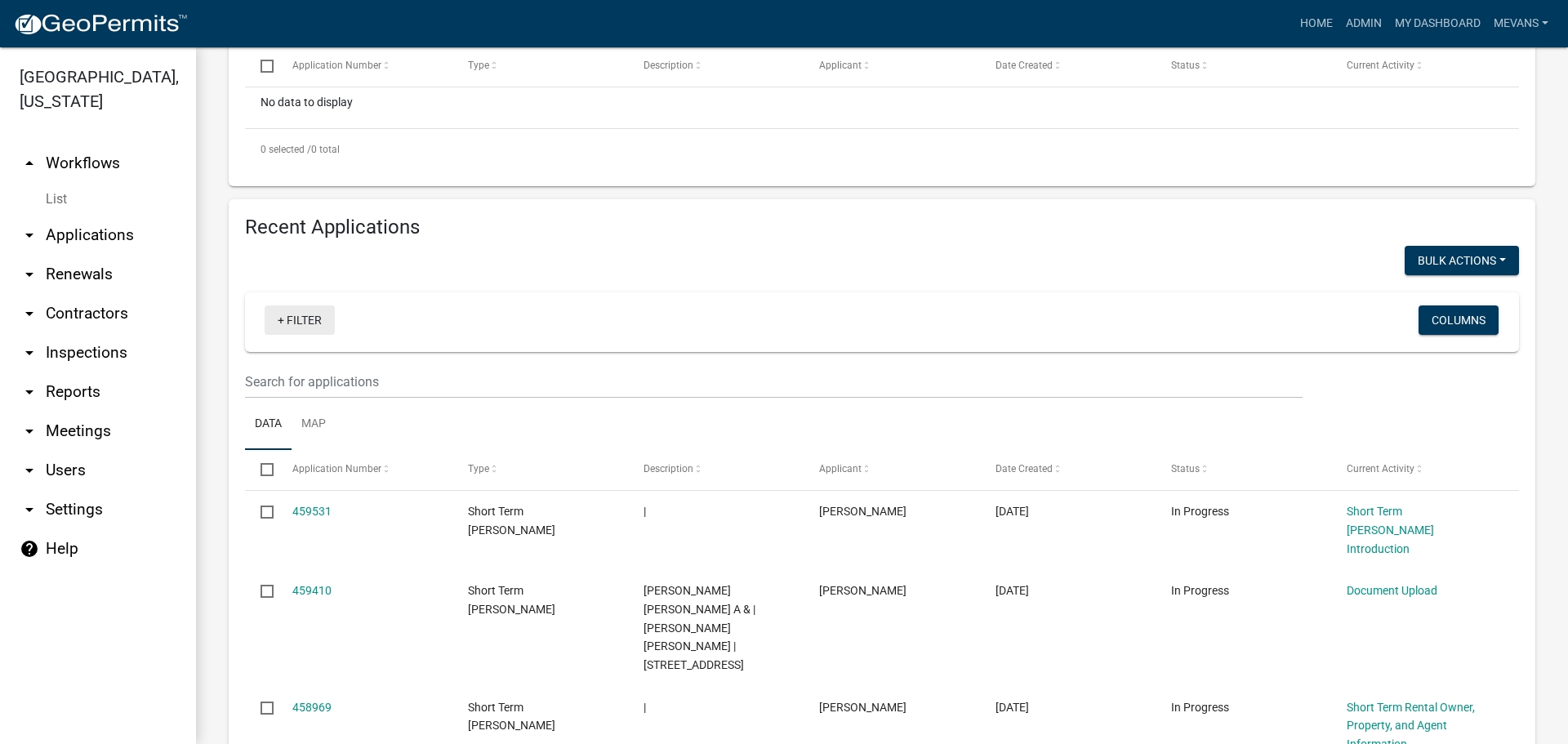
scroll to position [408, 0]
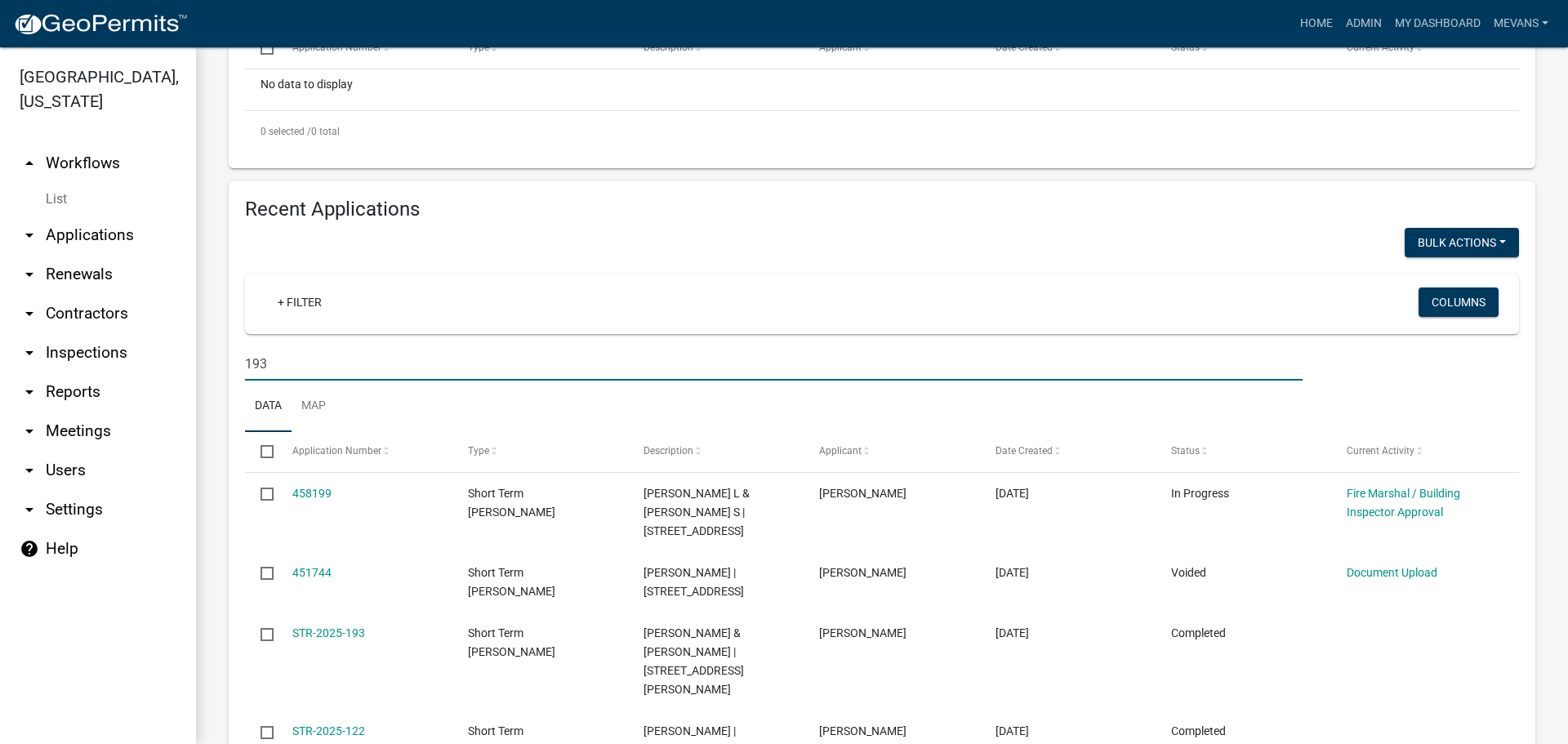
type input "193"
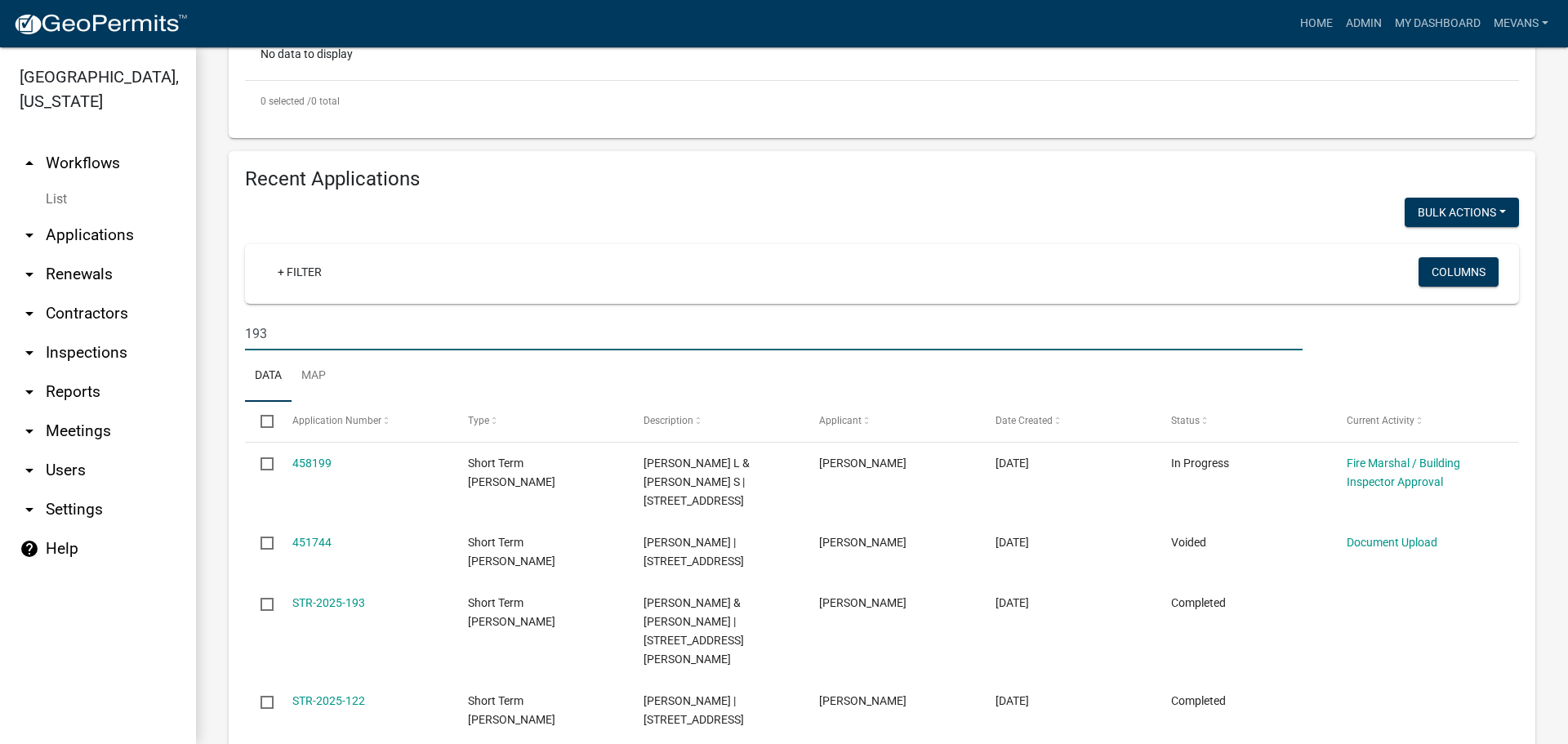
scroll to position [490, 0]
